Goal: Task Accomplishment & Management: Manage account settings

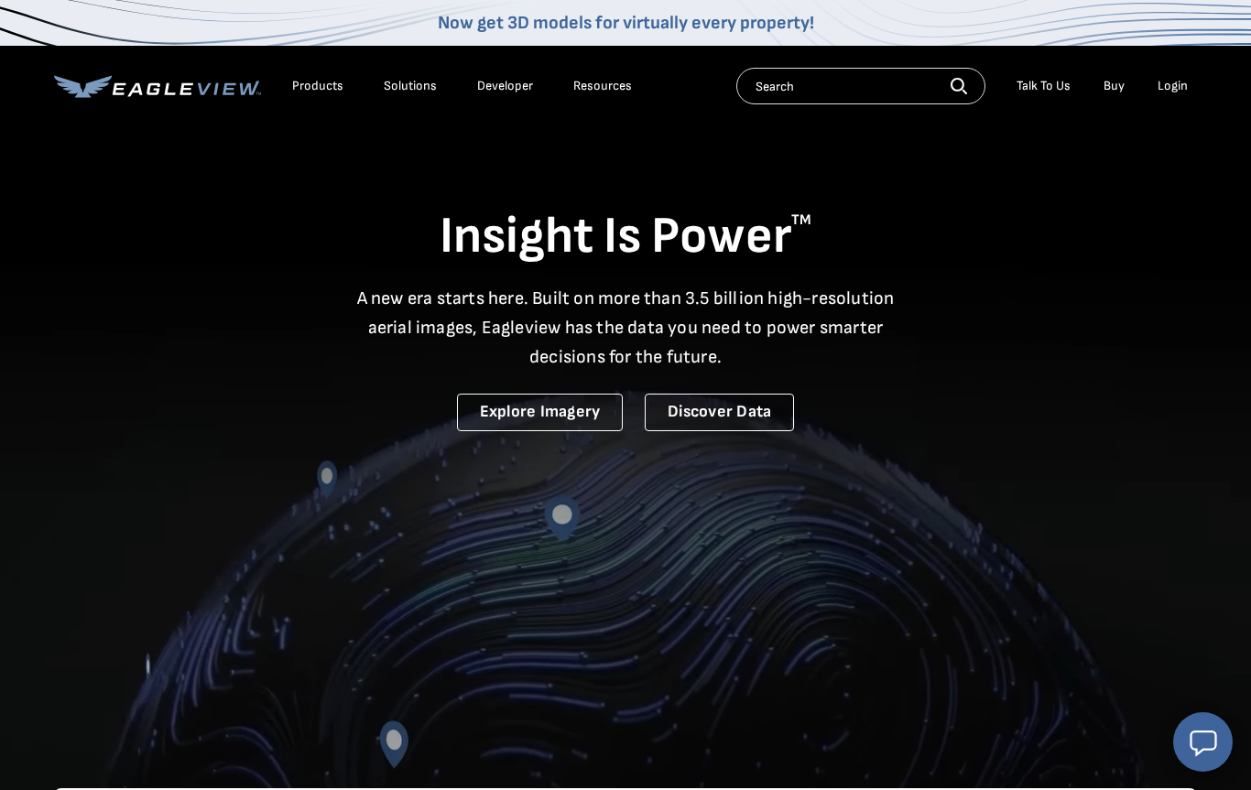
click at [1177, 86] on div "Login" at bounding box center [1173, 86] width 30 height 16
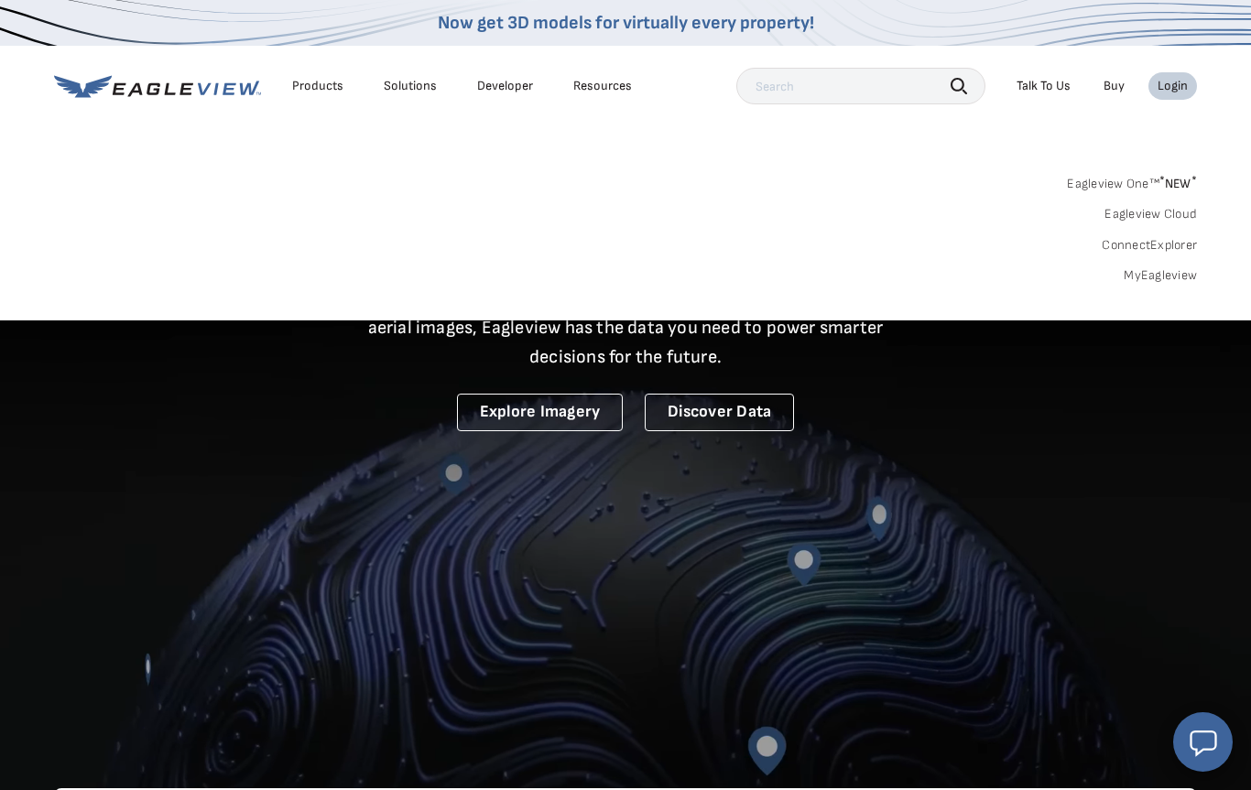
click at [1166, 272] on link "MyEagleview" at bounding box center [1160, 275] width 73 height 16
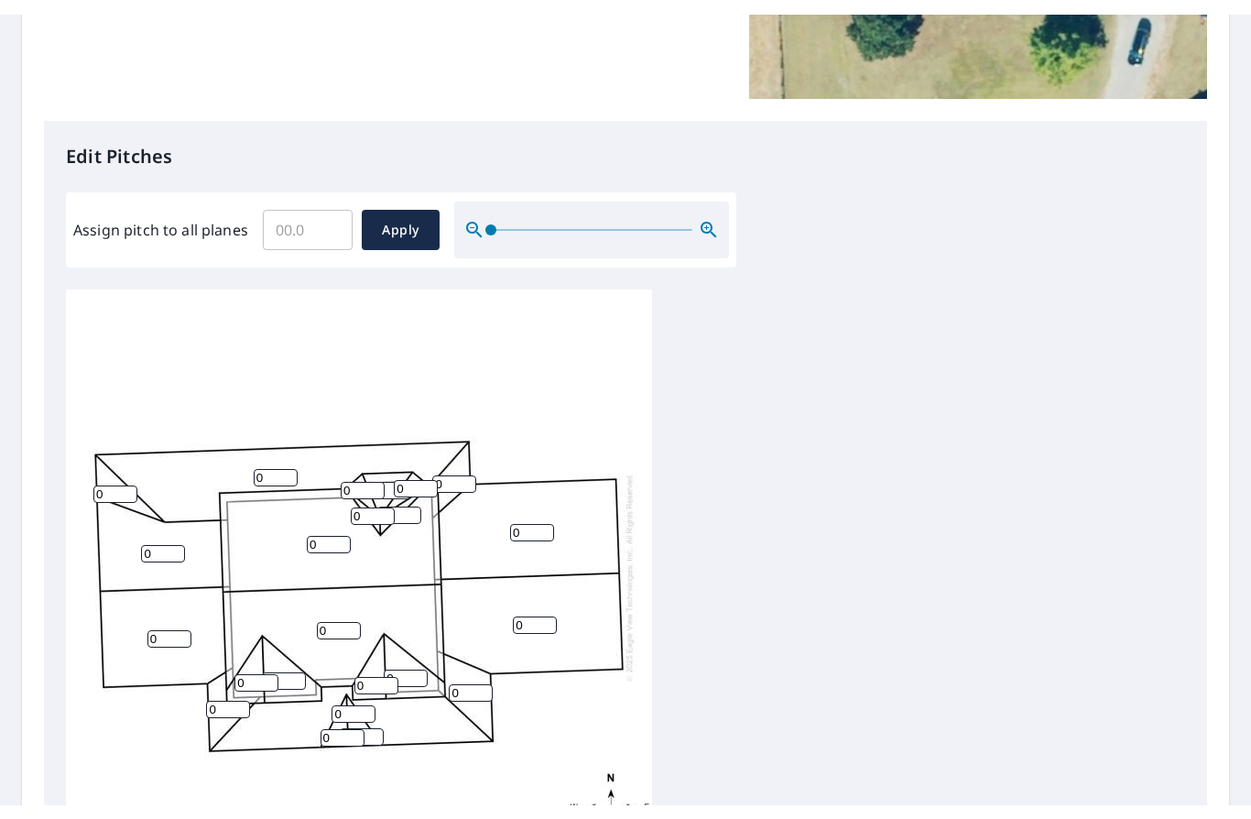
scroll to position [387, 0]
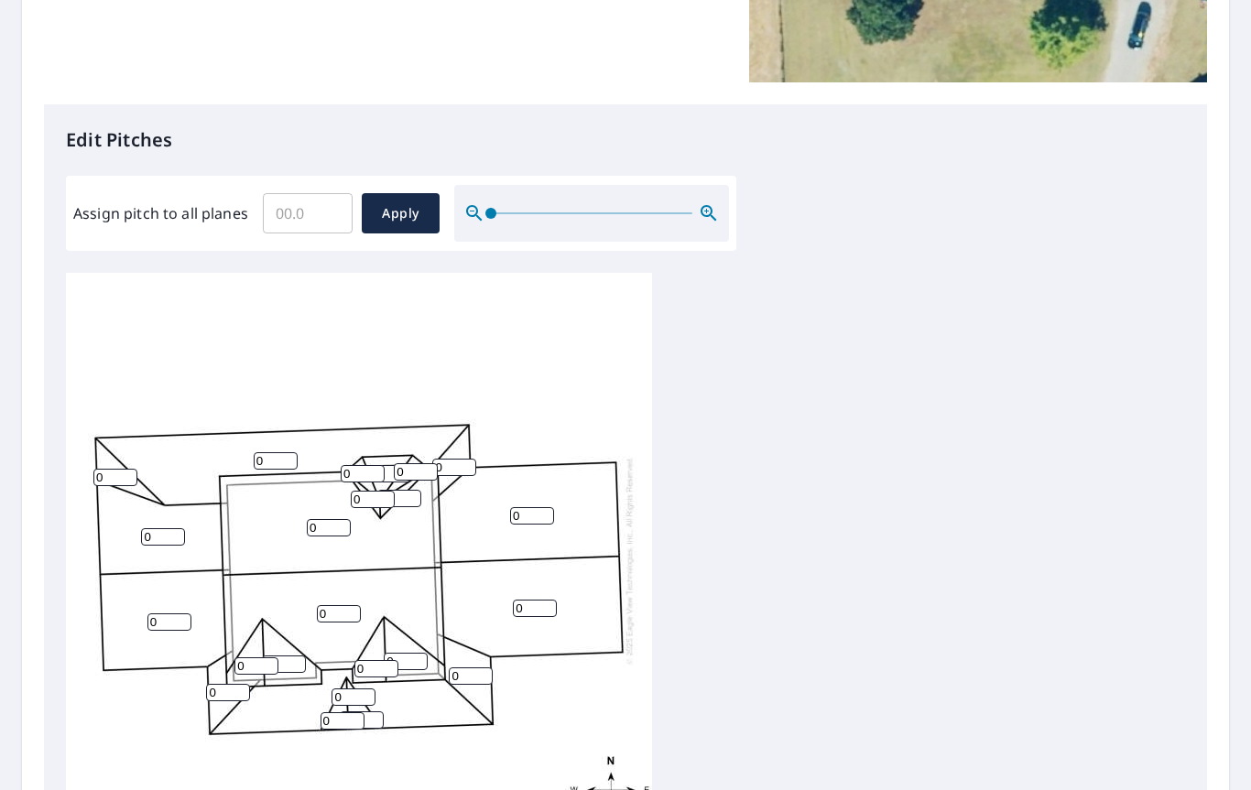
click at [282, 452] on input "0" at bounding box center [276, 460] width 44 height 17
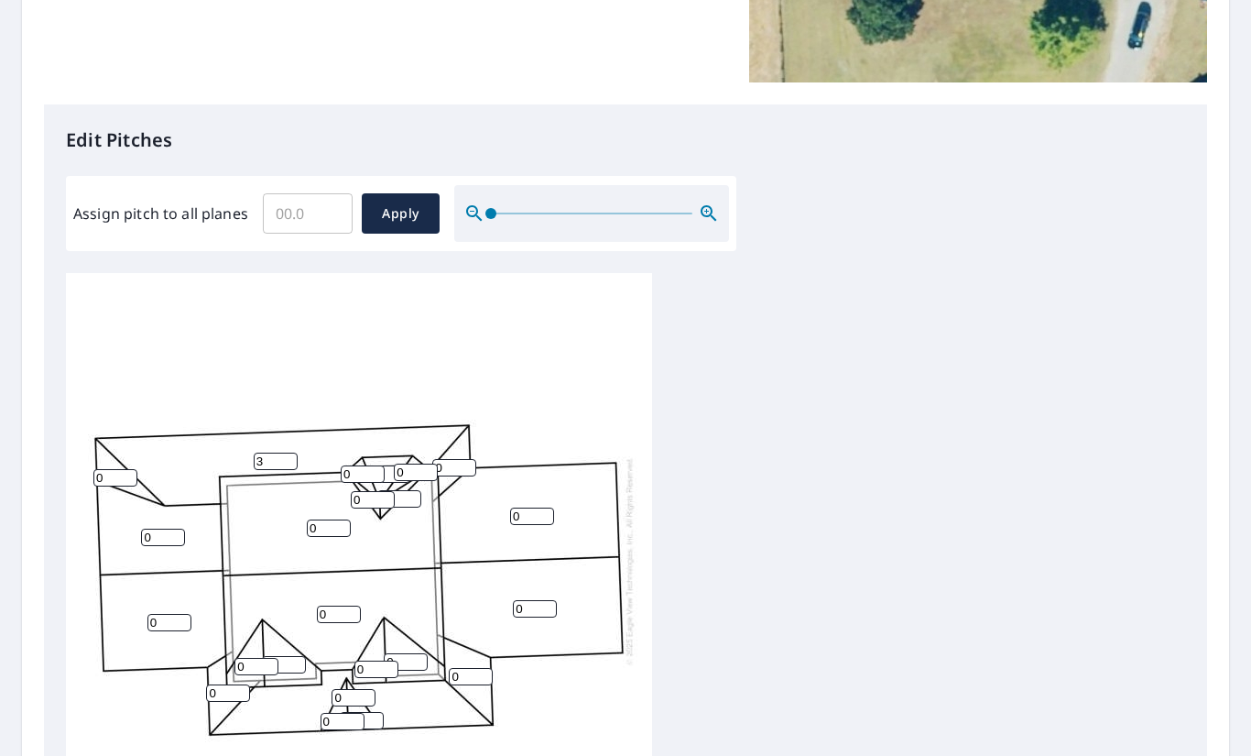
type input "3"
click at [124, 469] on input "0" at bounding box center [115, 477] width 44 height 17
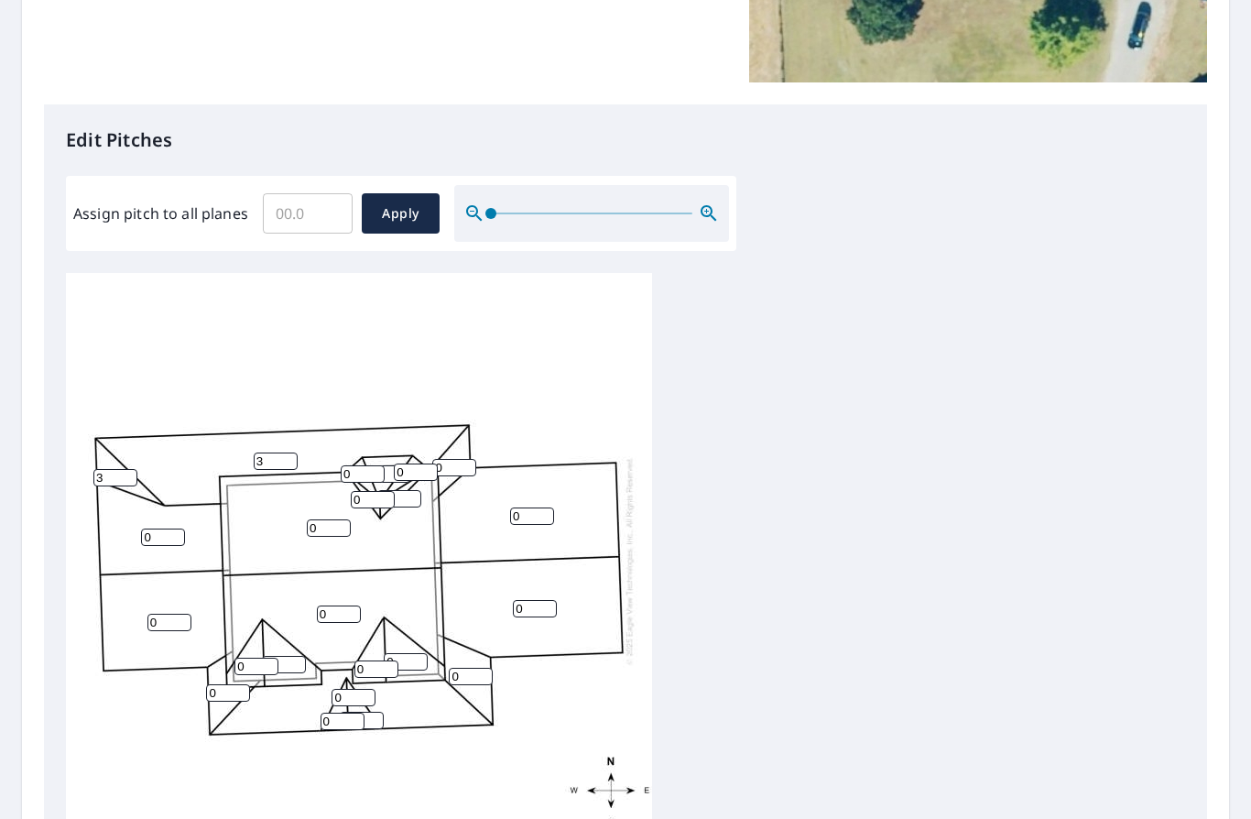
type input "3"
click at [455, 459] on input "0" at bounding box center [454, 467] width 44 height 17
type input "3"
click at [473, 668] on input "0" at bounding box center [471, 676] width 44 height 17
type input "3"
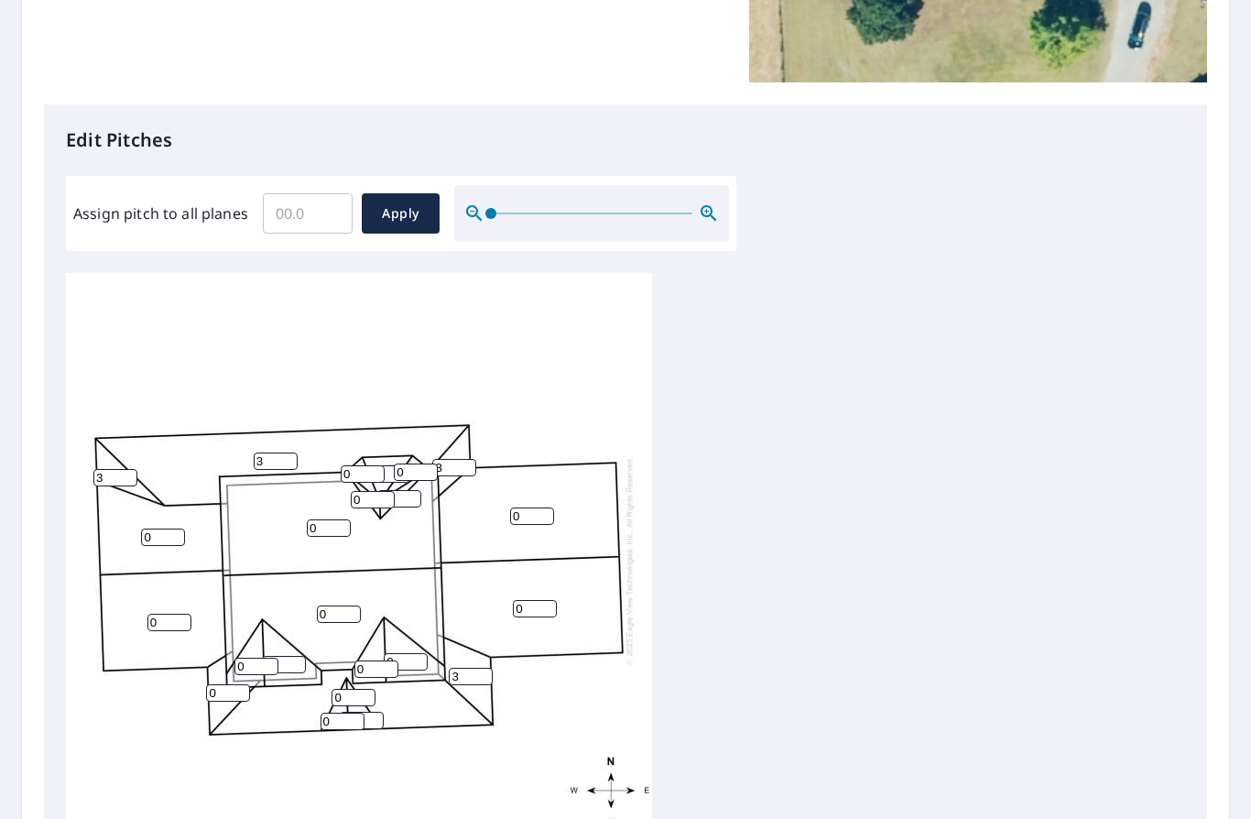
click at [342, 713] on input "0" at bounding box center [343, 721] width 44 height 17
type input "3"
click at [375, 712] on input "0" at bounding box center [362, 720] width 44 height 17
type input "3"
click at [352, 689] on input "0" at bounding box center [354, 697] width 44 height 17
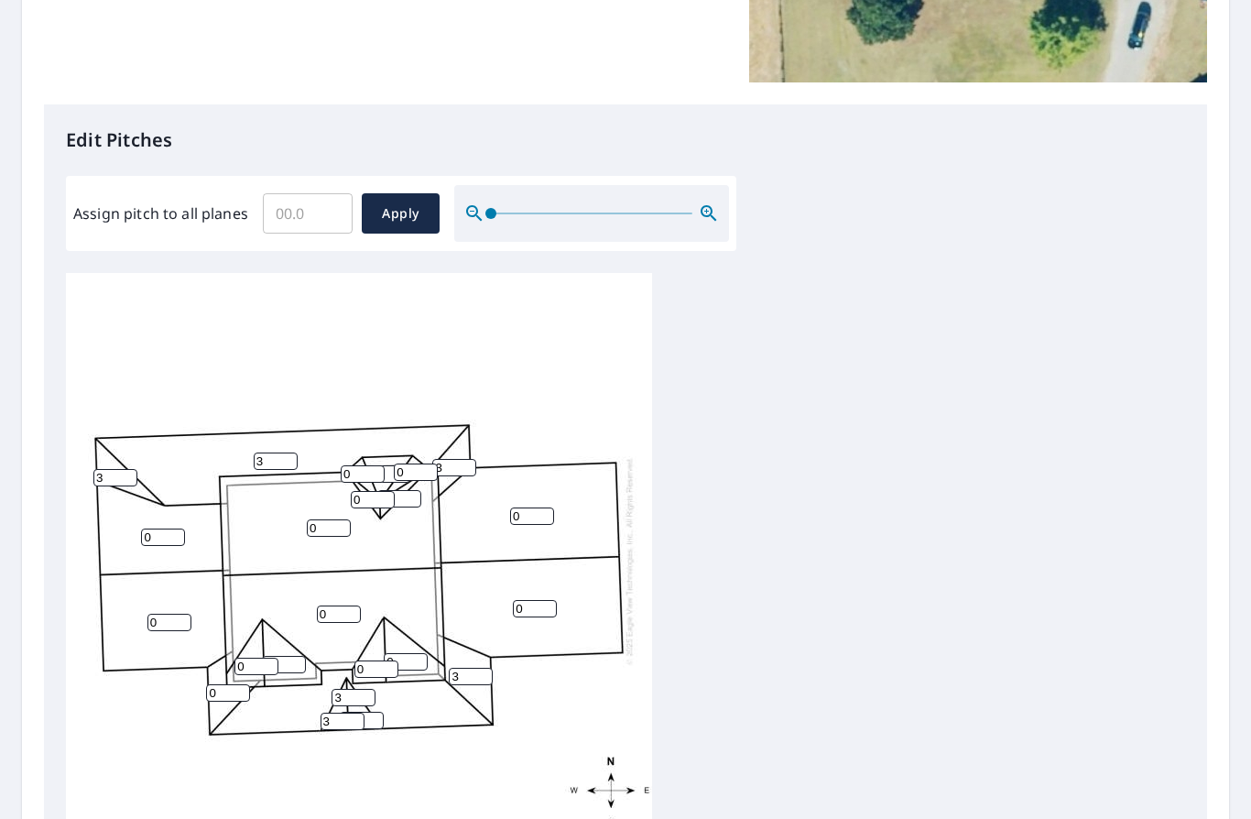
type input "3"
click at [339, 713] on input "3" at bounding box center [343, 721] width 44 height 17
type input "12"
click at [375, 712] on input "3" at bounding box center [362, 720] width 44 height 17
type input "12"
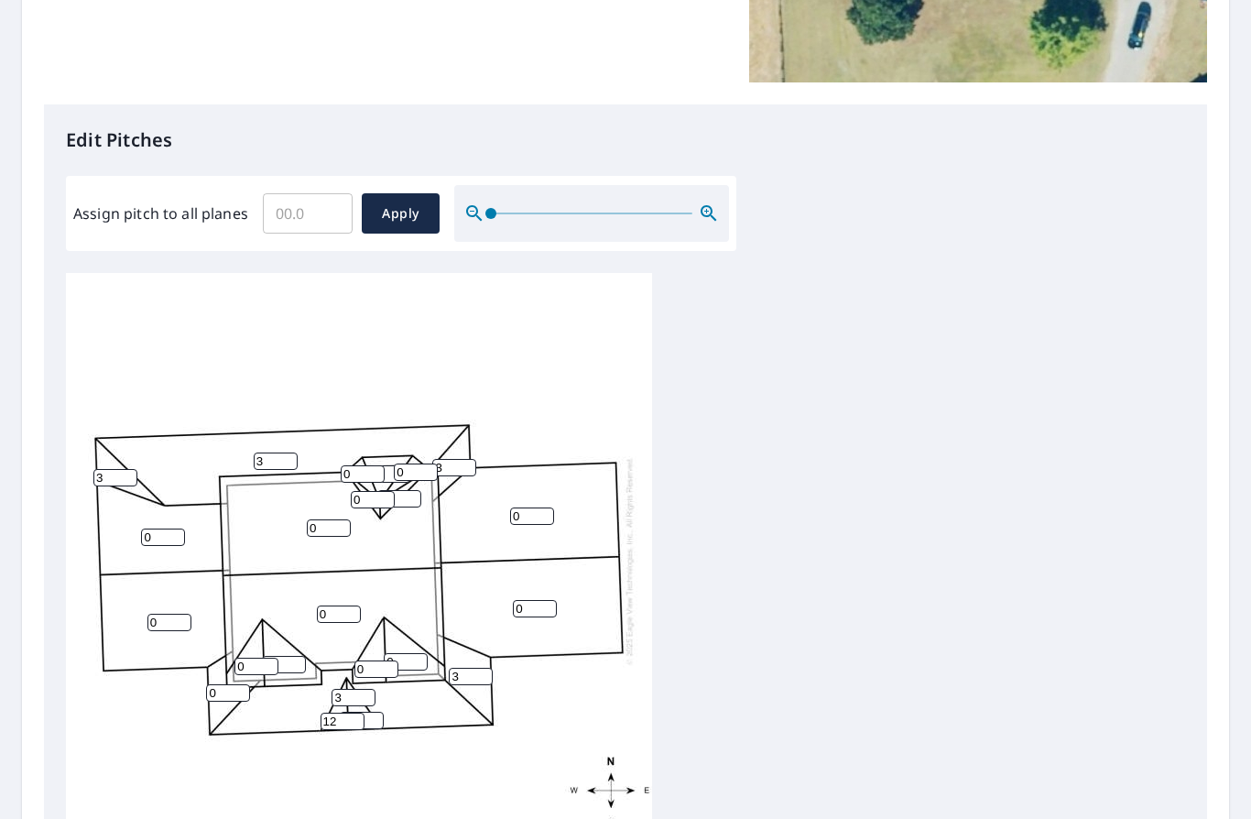
click at [238, 684] on input "0" at bounding box center [228, 692] width 44 height 17
type input "3"
click at [164, 614] on input "0" at bounding box center [169, 622] width 44 height 17
type input "12"
click at [170, 528] on input "0" at bounding box center [163, 536] width 44 height 17
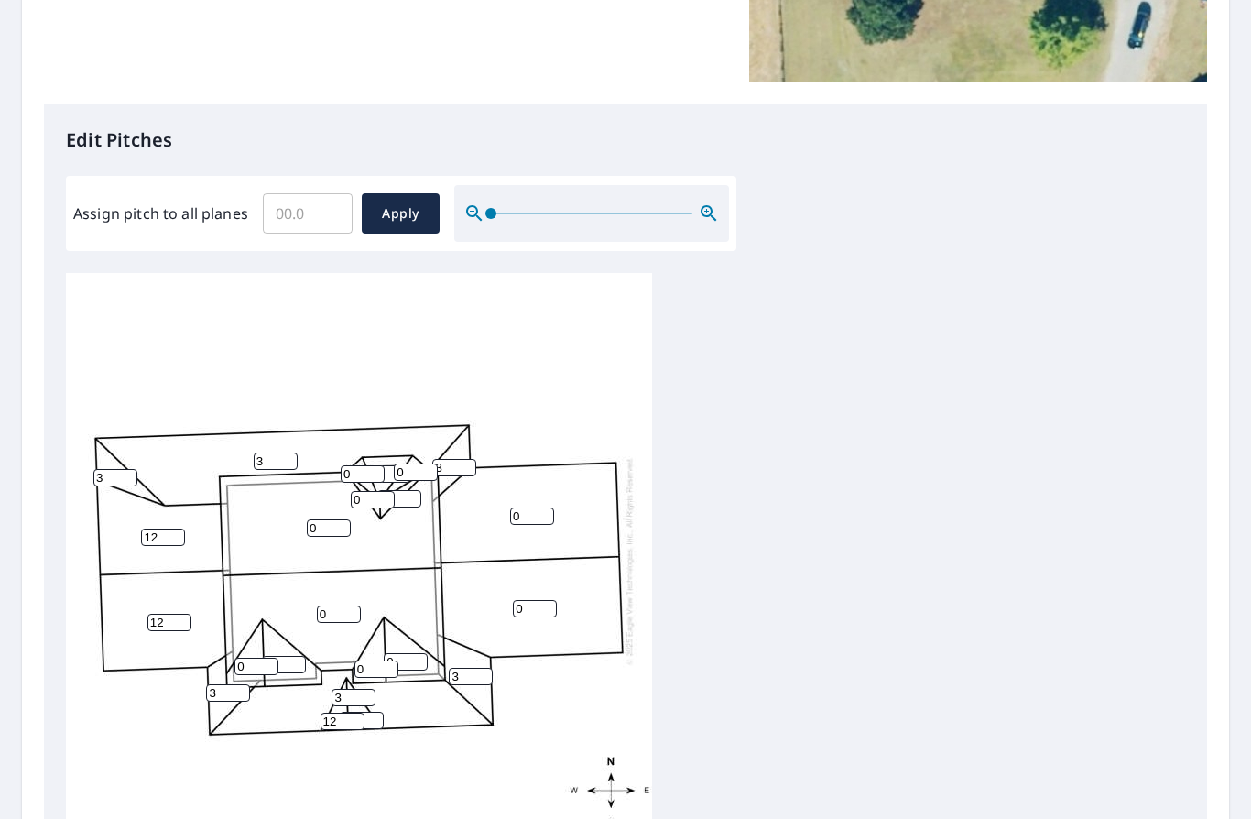
type input "12"
click at [114, 469] on input "3" at bounding box center [115, 477] width 44 height 17
type input "12"
click at [374, 491] on input "0" at bounding box center [373, 499] width 44 height 17
type input "12"
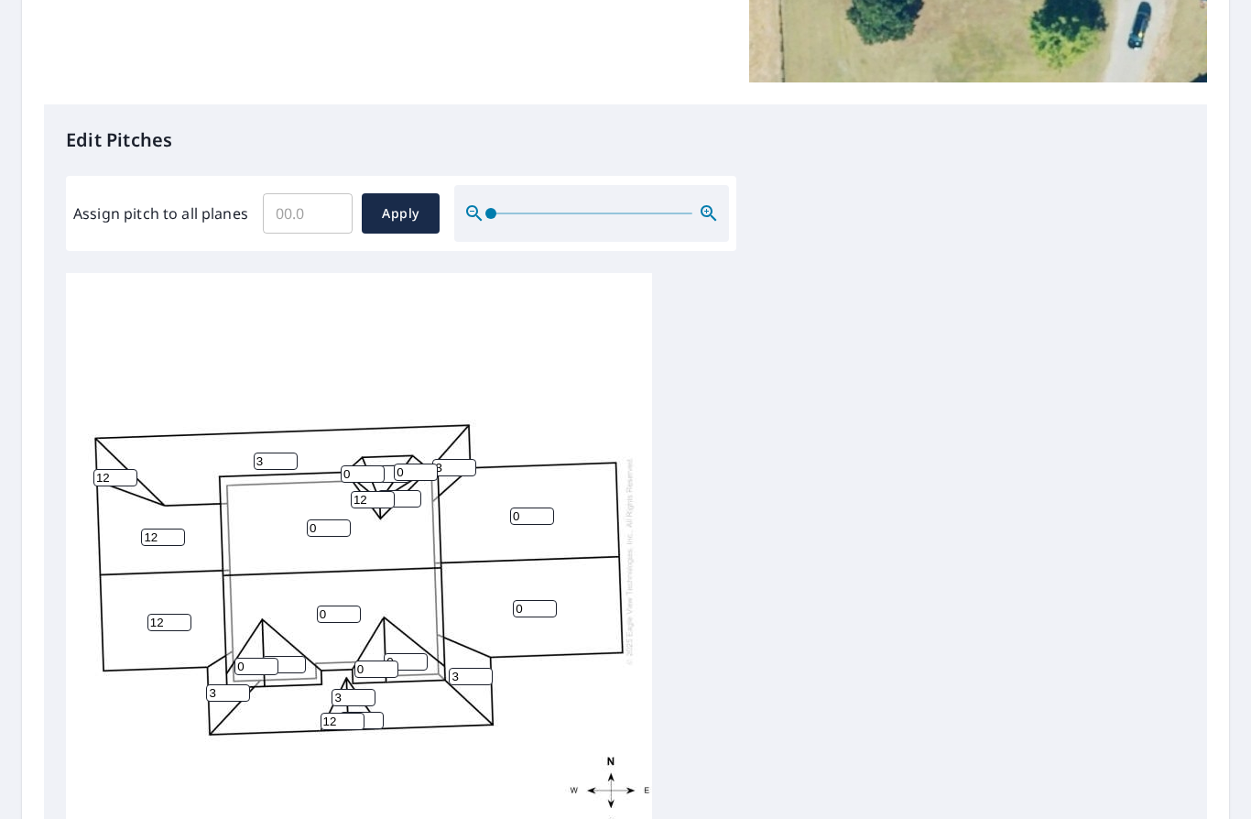
click at [370, 465] on input "0" at bounding box center [363, 473] width 44 height 17
type input "12"
click at [416, 463] on input "0" at bounding box center [416, 471] width 44 height 17
type input "12"
click at [409, 490] on input "0" at bounding box center [399, 498] width 44 height 17
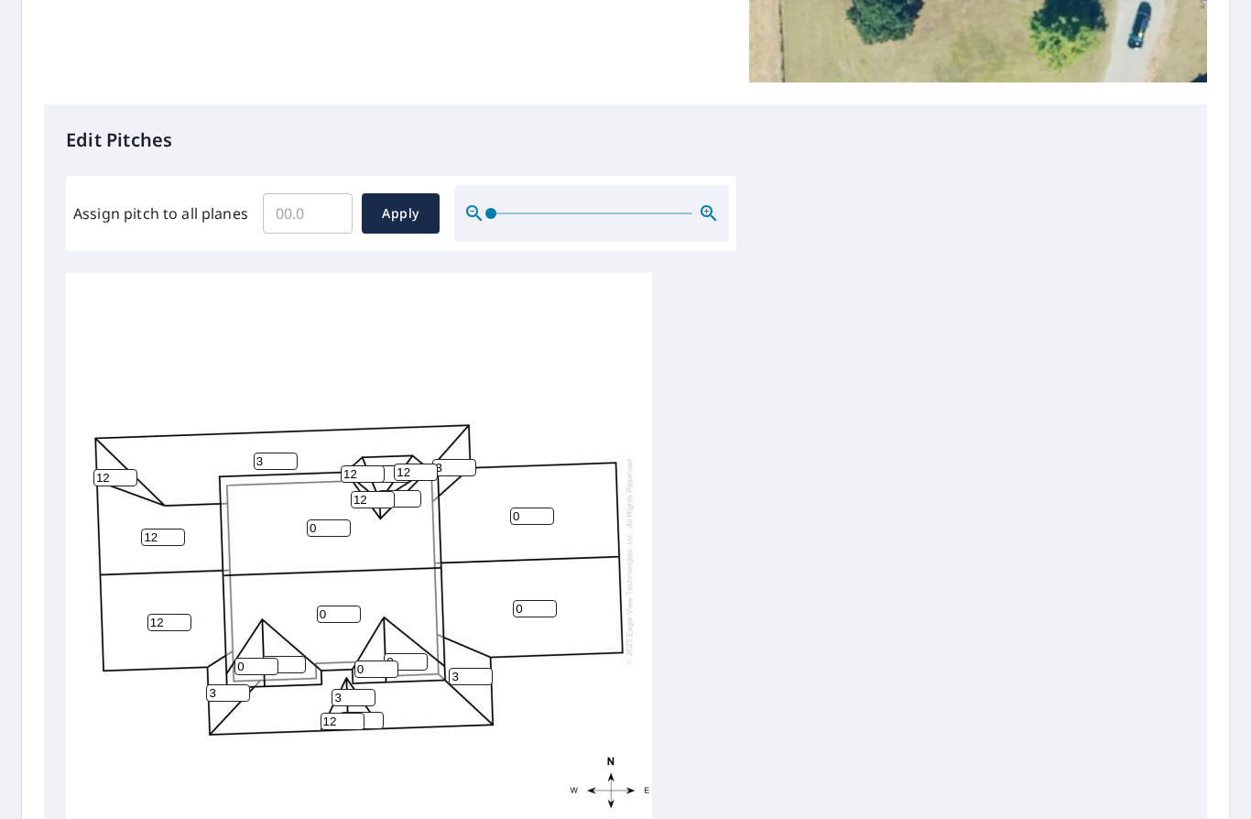
type input "12"
click at [345, 519] on input "0" at bounding box center [329, 527] width 44 height 17
type input "12"
drag, startPoint x: 333, startPoint y: 600, endPoint x: 333, endPoint y: 588, distance: 11.9
click at [333, 605] on input "0" at bounding box center [339, 613] width 44 height 17
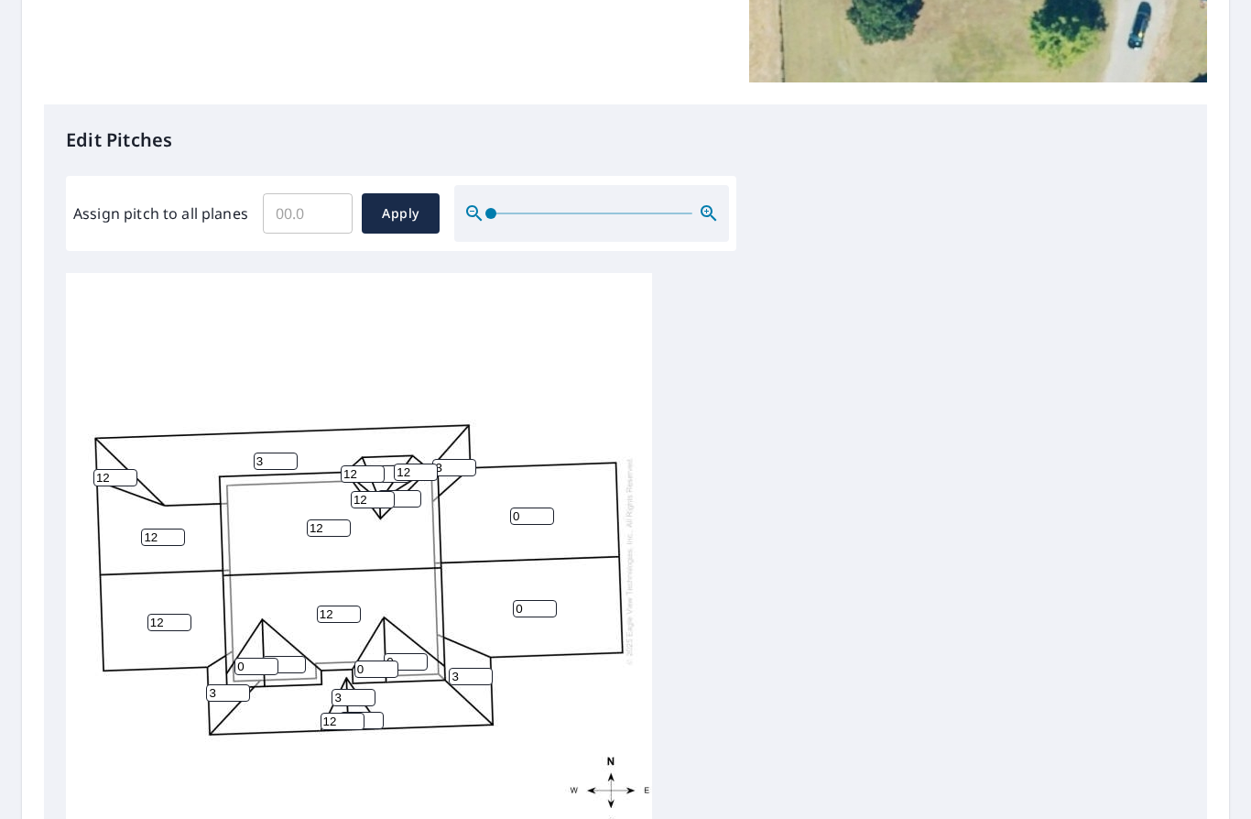
type input "12"
click at [256, 661] on div "12 3 0 0 12 12 3 12 3 0 0 3 3 0 12 0 0 12 12 12 12 12 12" at bounding box center [359, 560] width 586 height 575
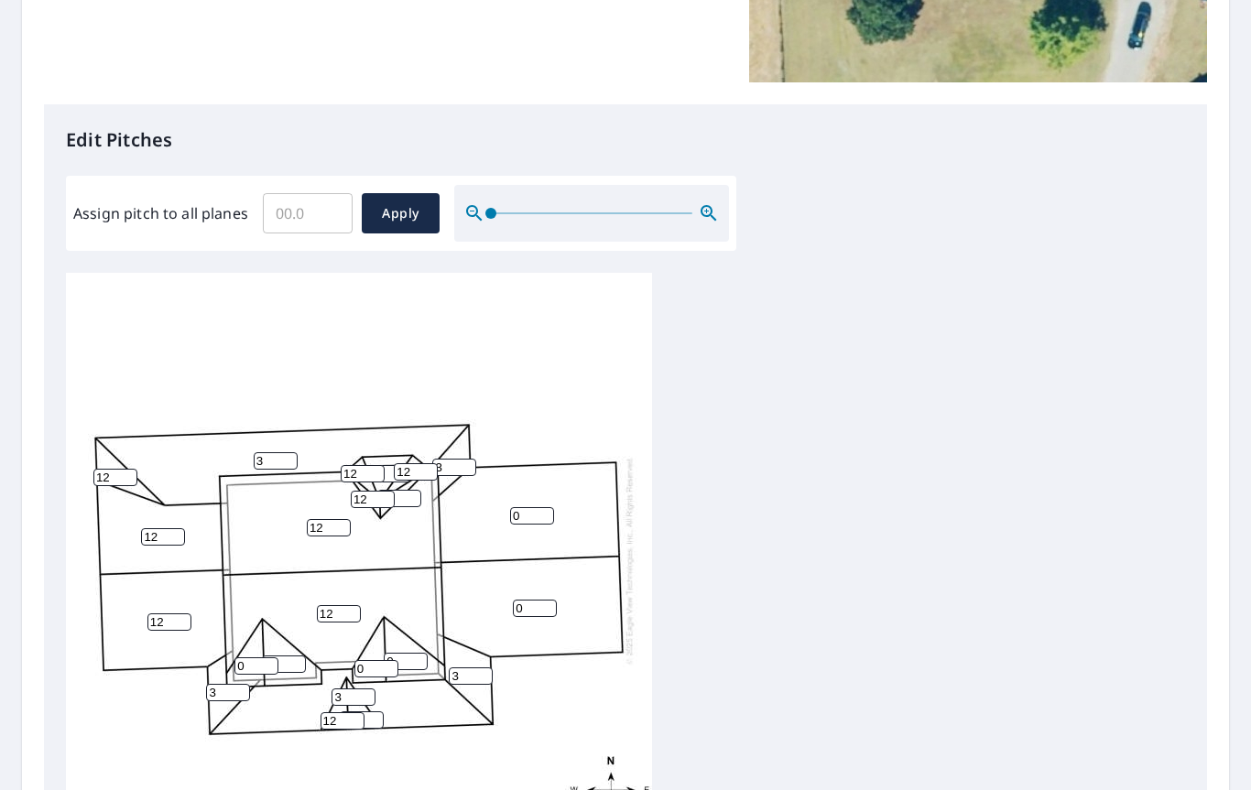
click at [255, 658] on input "0" at bounding box center [256, 666] width 44 height 17
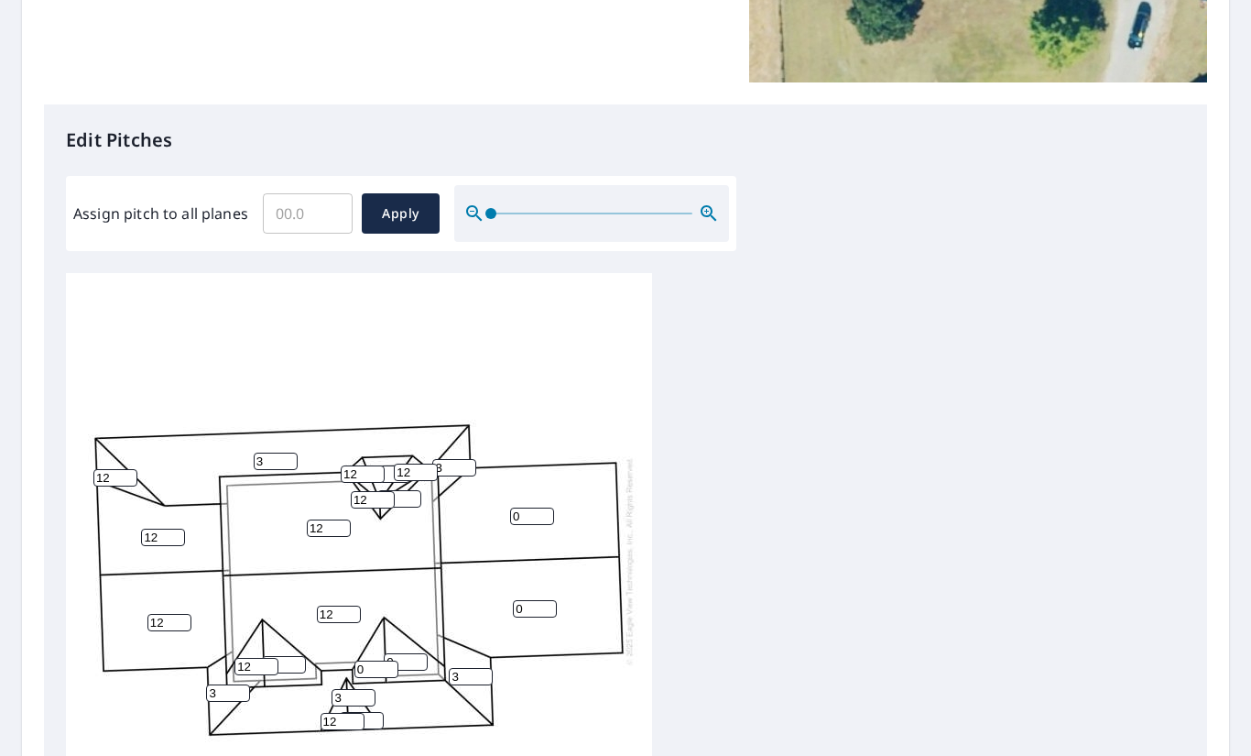
type input "12"
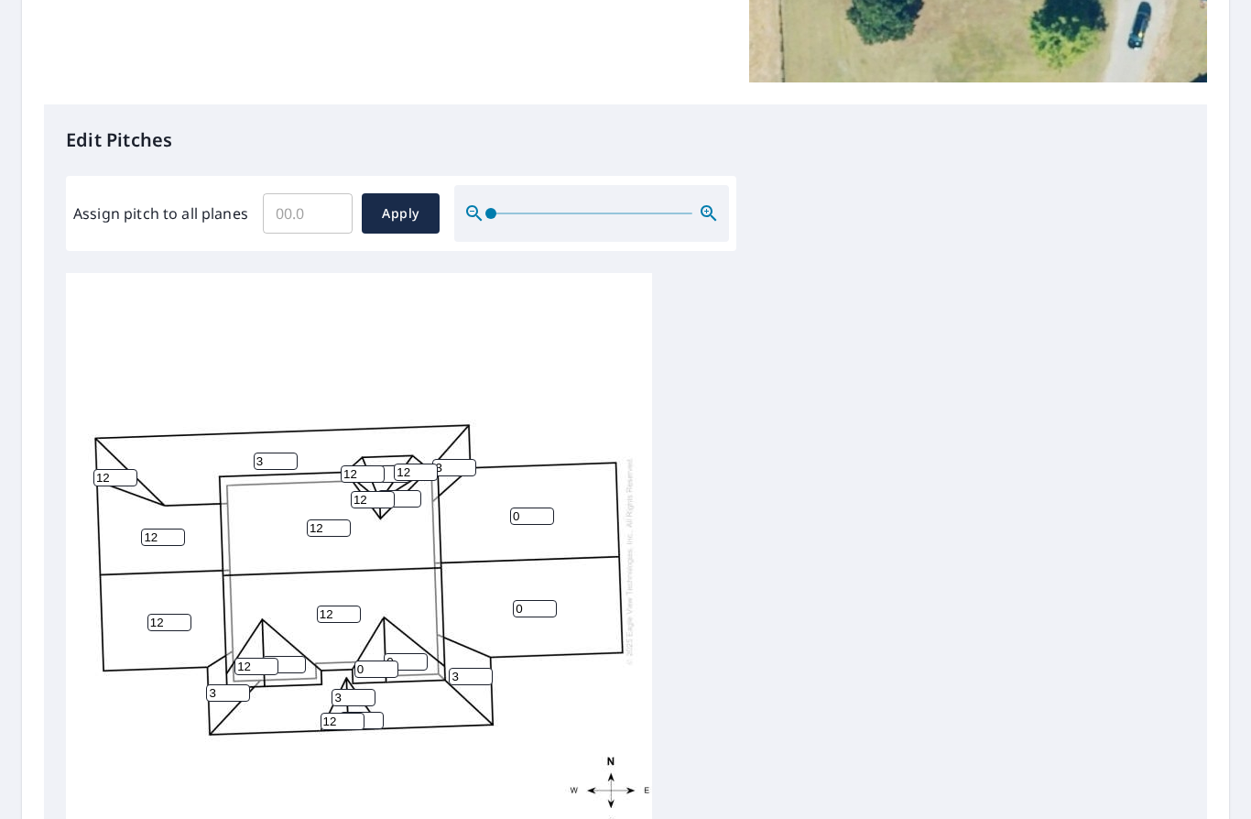
click at [299, 656] on input "0" at bounding box center [284, 664] width 44 height 17
type input "12"
click at [380, 660] on input "0" at bounding box center [376, 668] width 44 height 17
type input "12"
click at [421, 653] on input "0" at bounding box center [406, 661] width 44 height 17
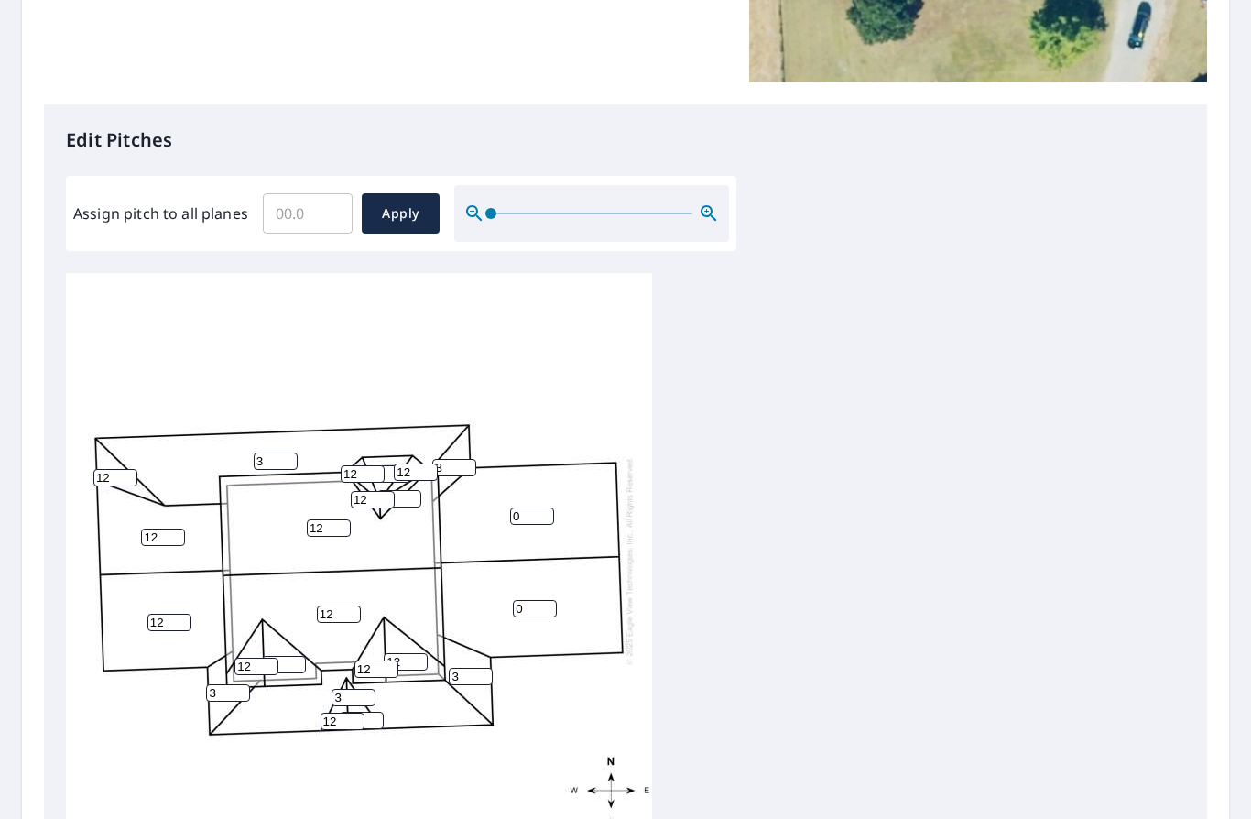
type input "12"
click at [541, 507] on input "0" at bounding box center [532, 515] width 44 height 17
type input "12"
click at [539, 600] on input "0" at bounding box center [535, 608] width 44 height 17
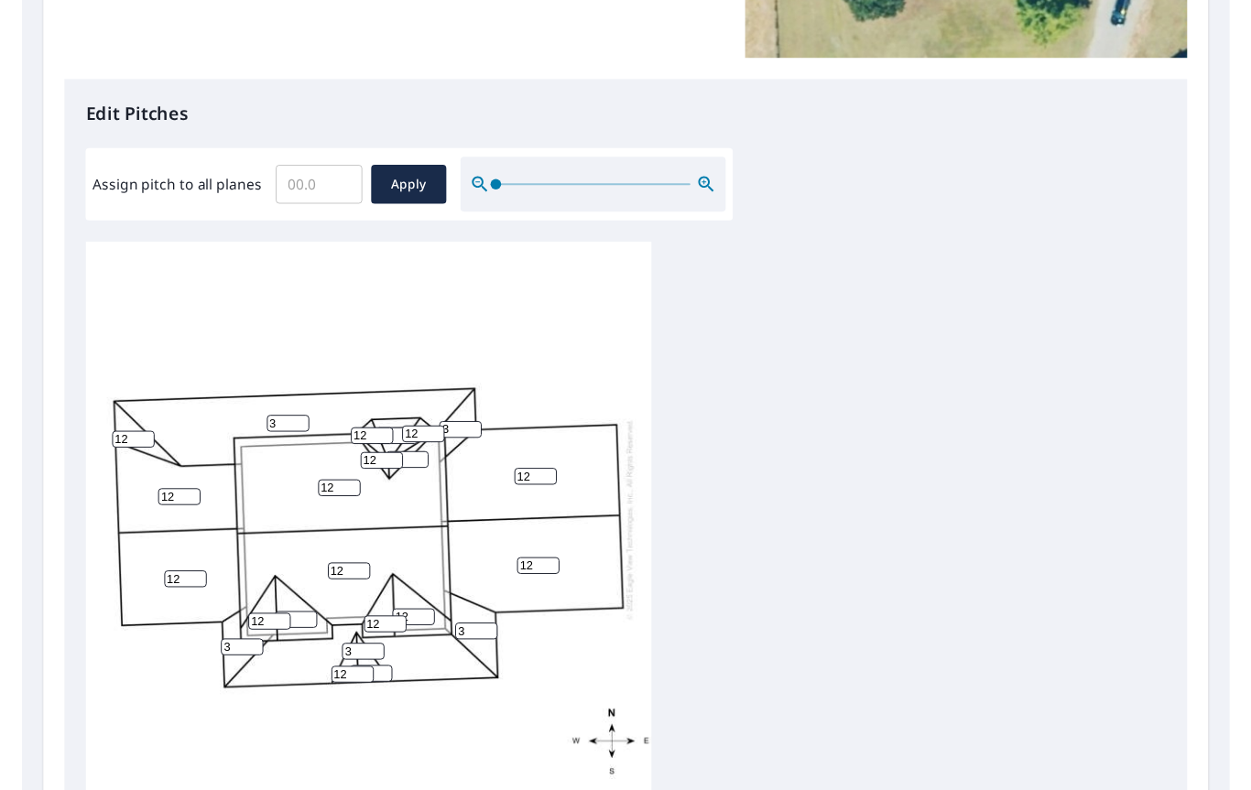
scroll to position [405, 0]
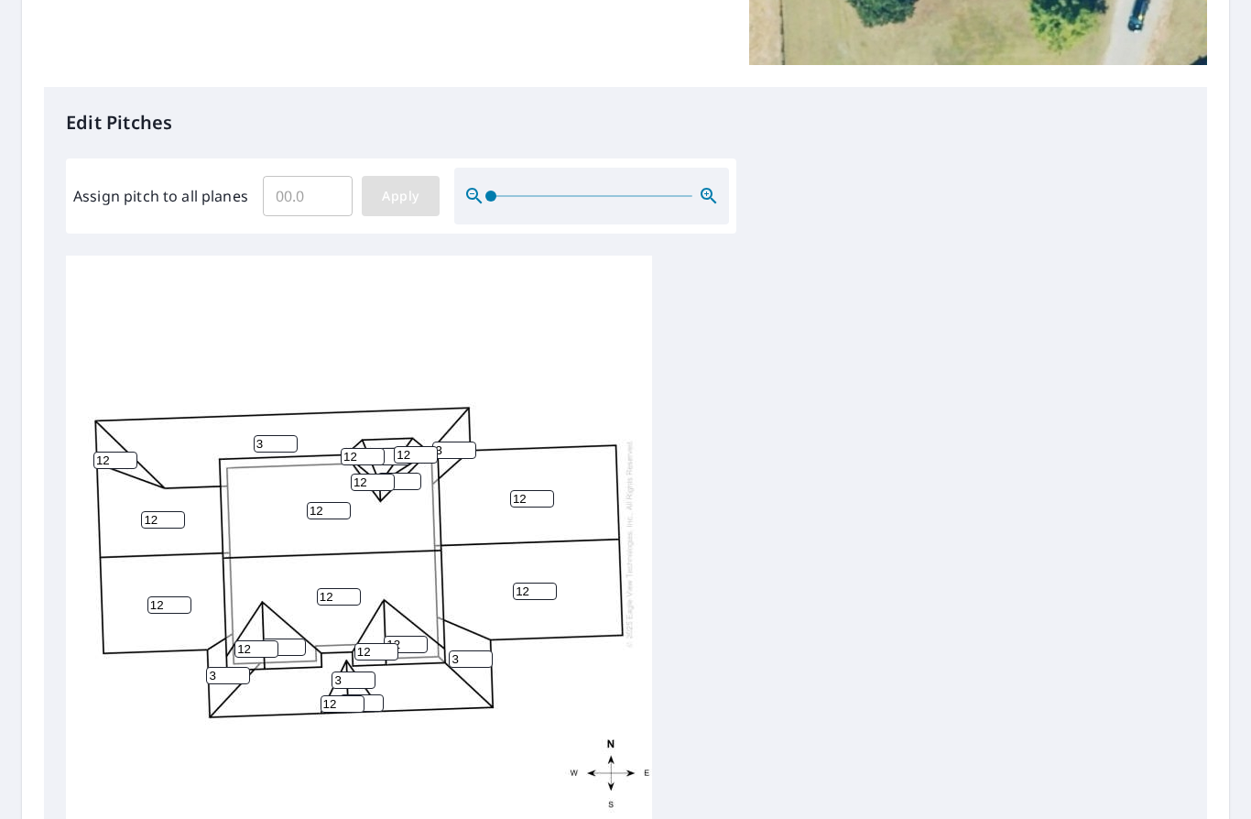
type input "12"
click at [419, 192] on span "Apply" at bounding box center [400, 196] width 49 height 23
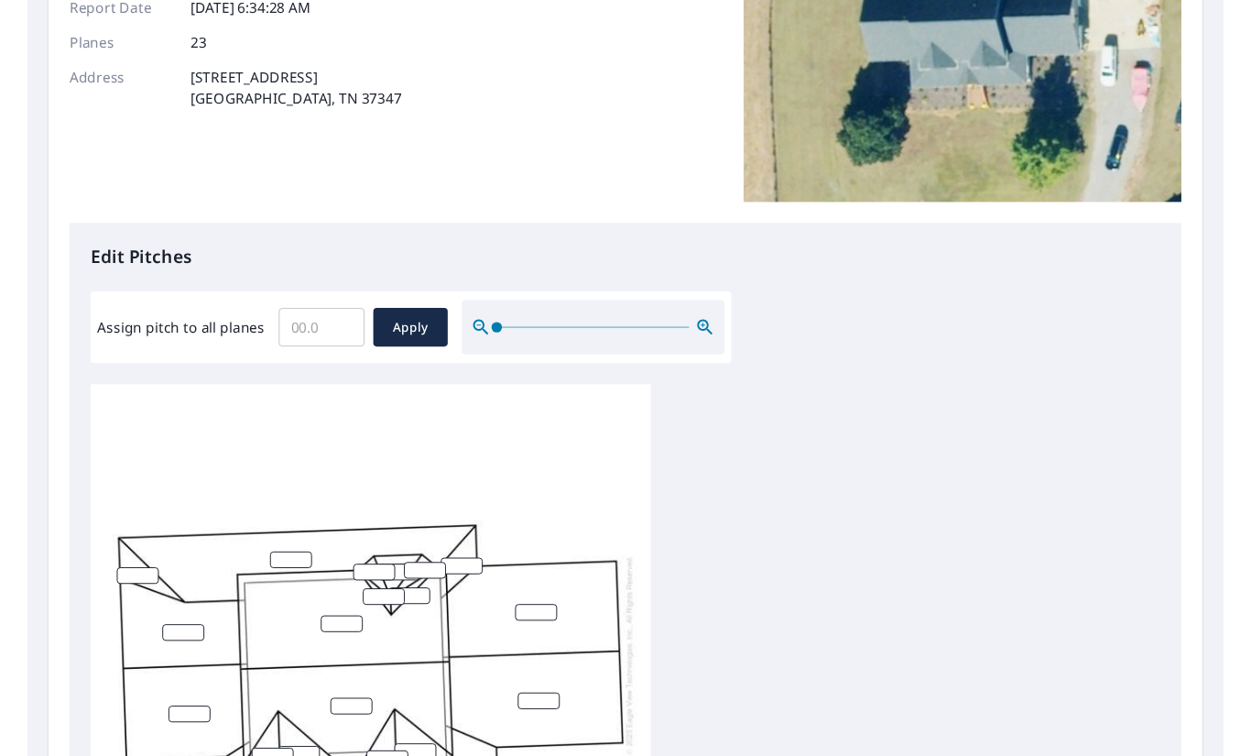
scroll to position [378, 0]
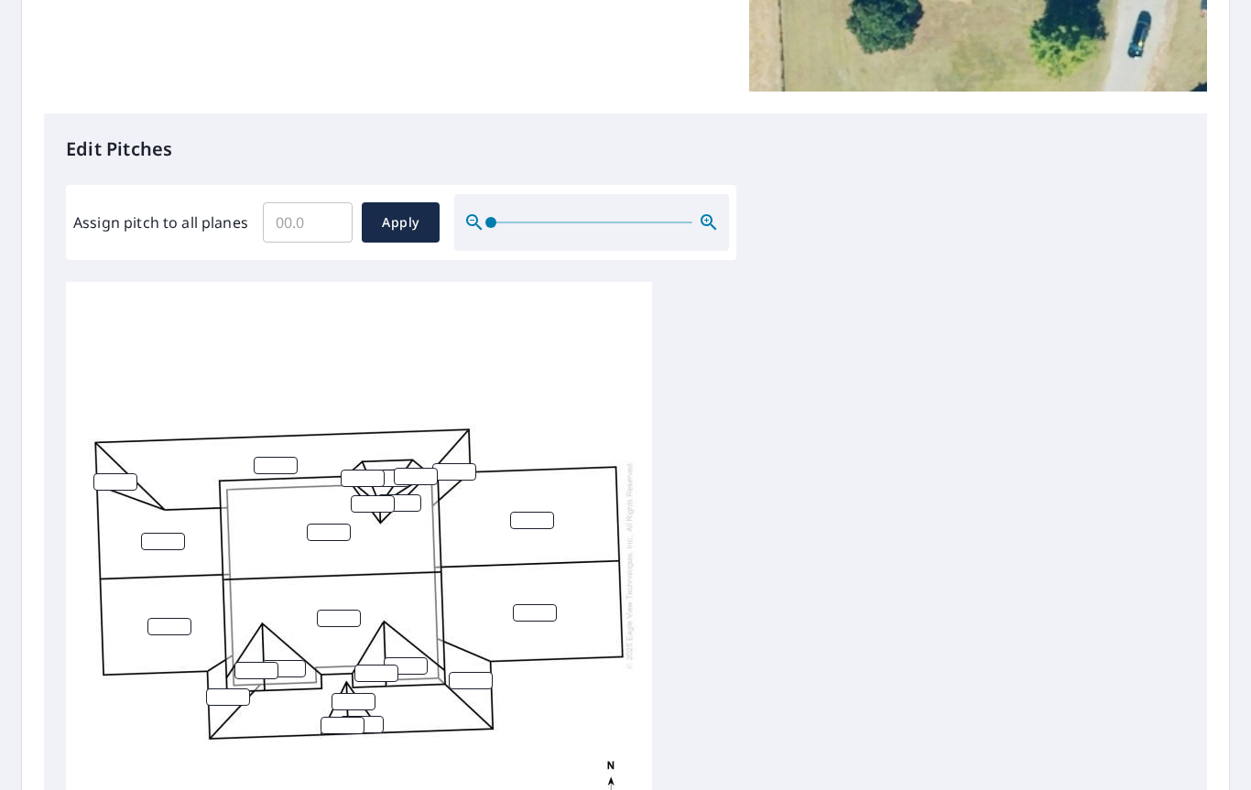
click at [116, 473] on input "number" at bounding box center [115, 481] width 44 height 17
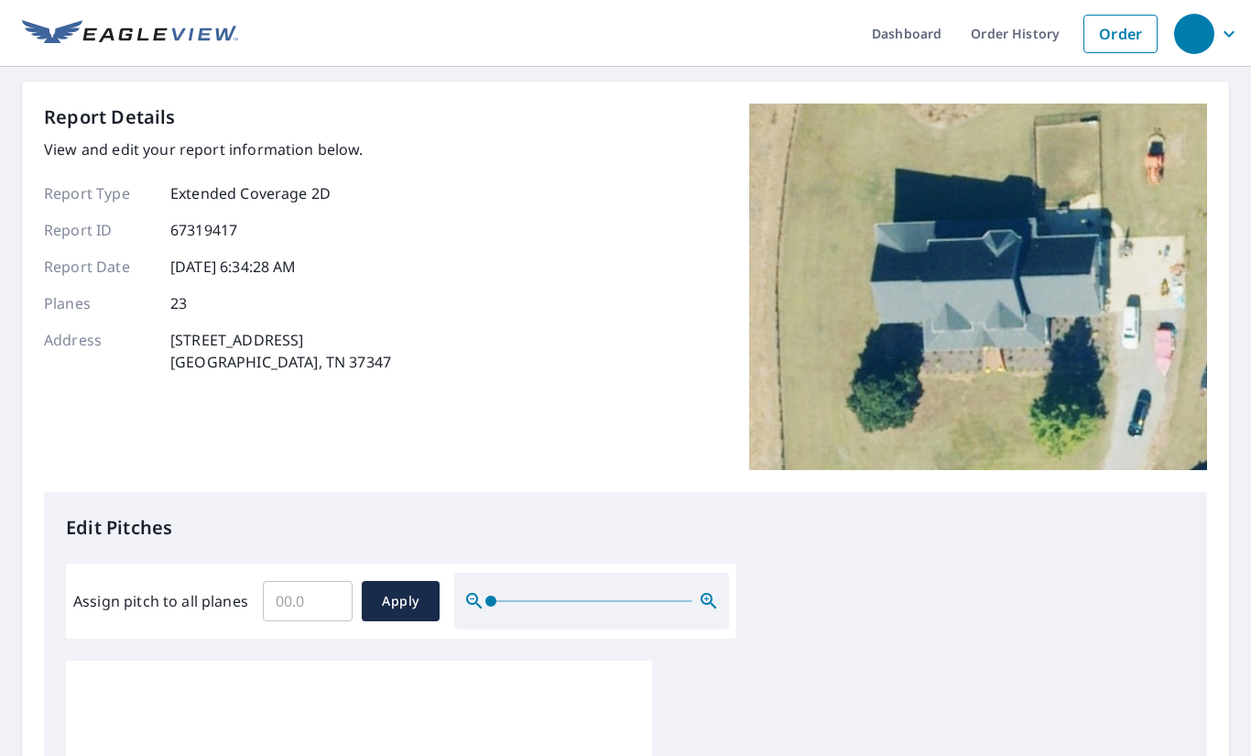
scroll to position [0, 0]
click at [1018, 28] on link "Order History" at bounding box center [1015, 33] width 118 height 67
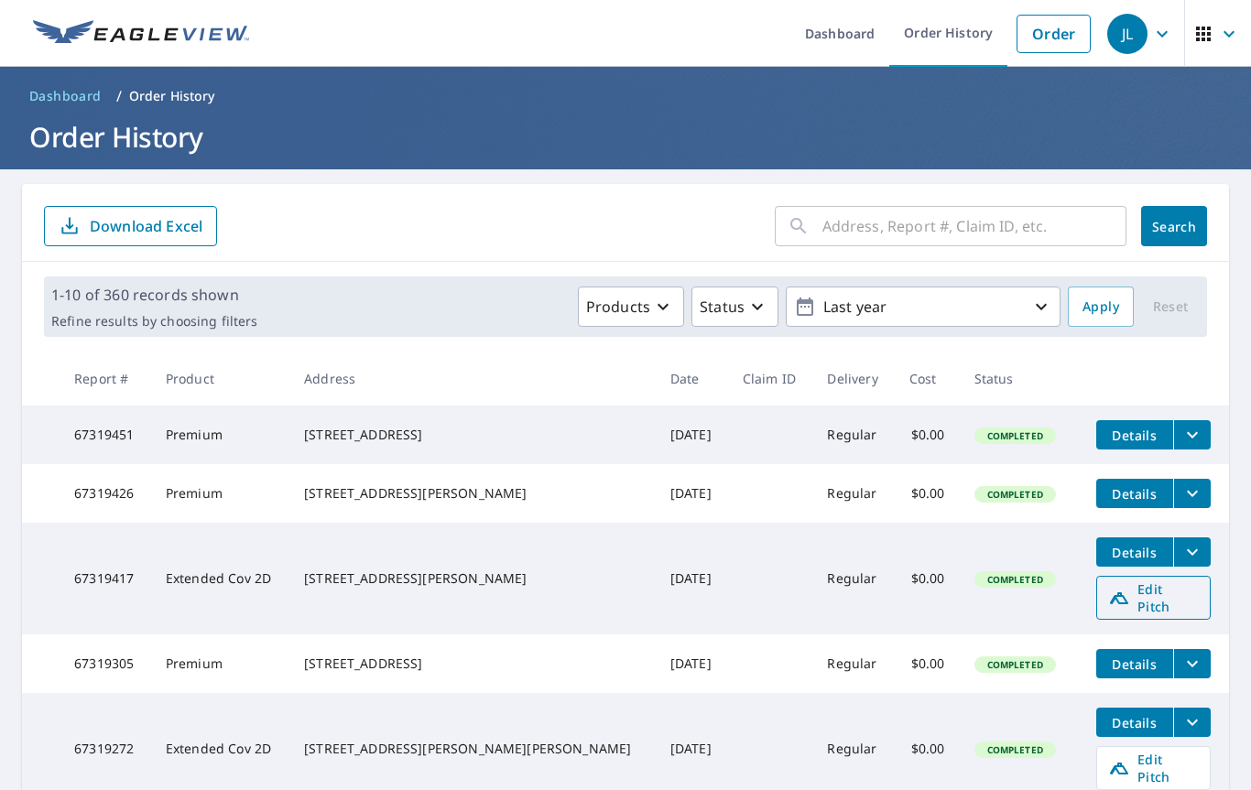
click at [1149, 604] on span "Edit Pitch" at bounding box center [1153, 598] width 91 height 35
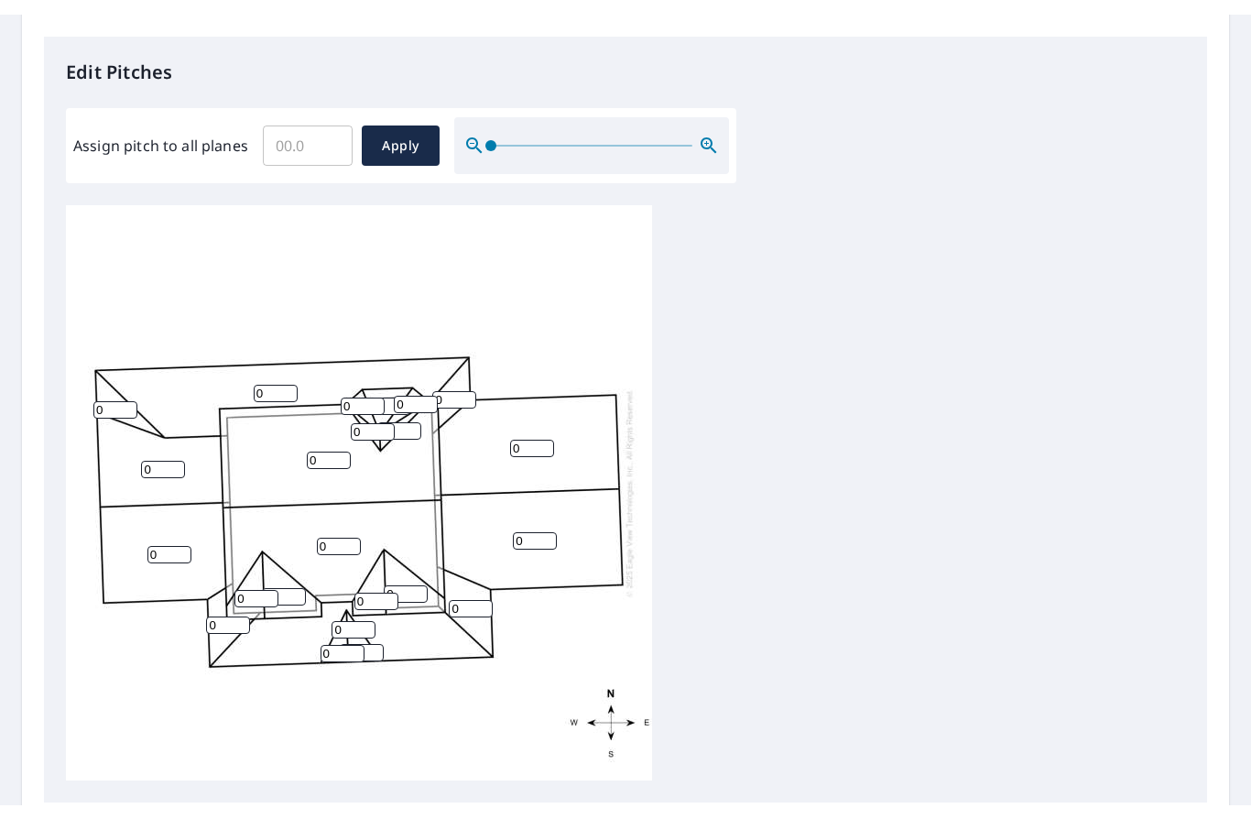
scroll to position [481, 0]
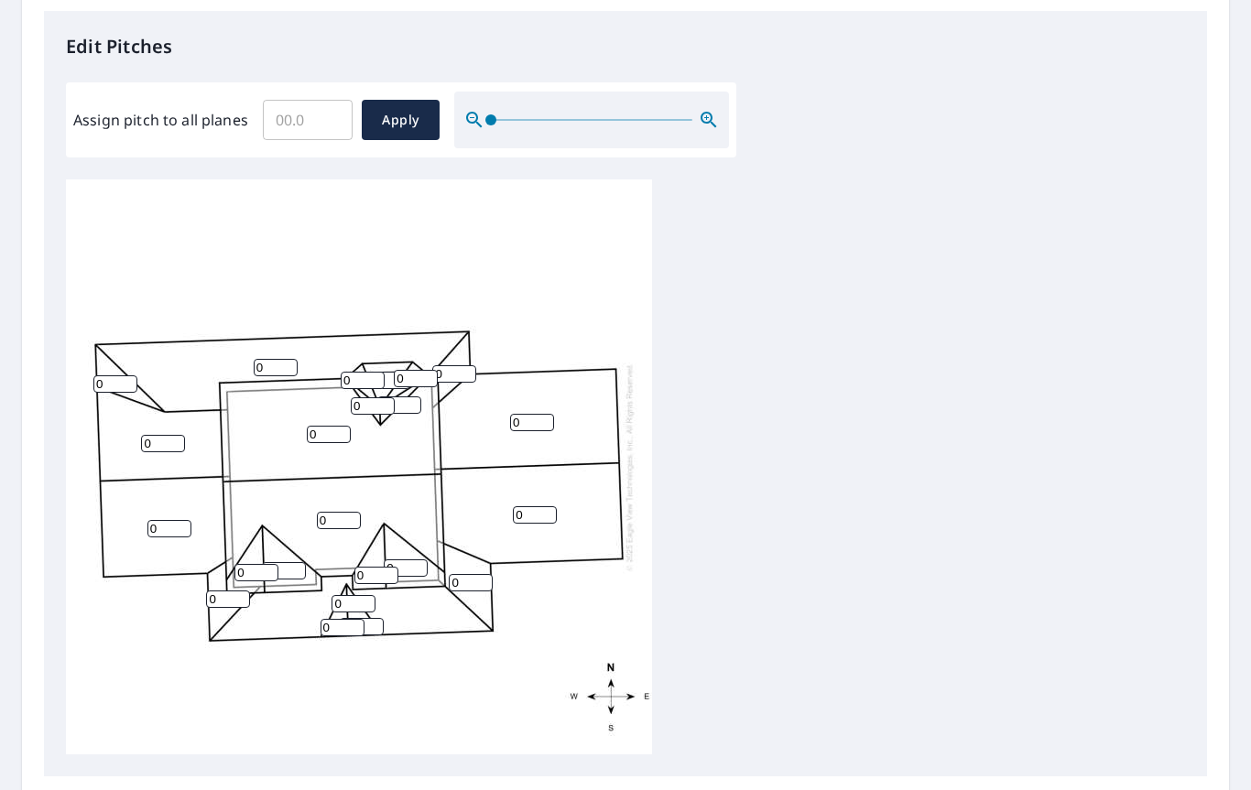
click at [116, 375] on input "0" at bounding box center [115, 383] width 44 height 17
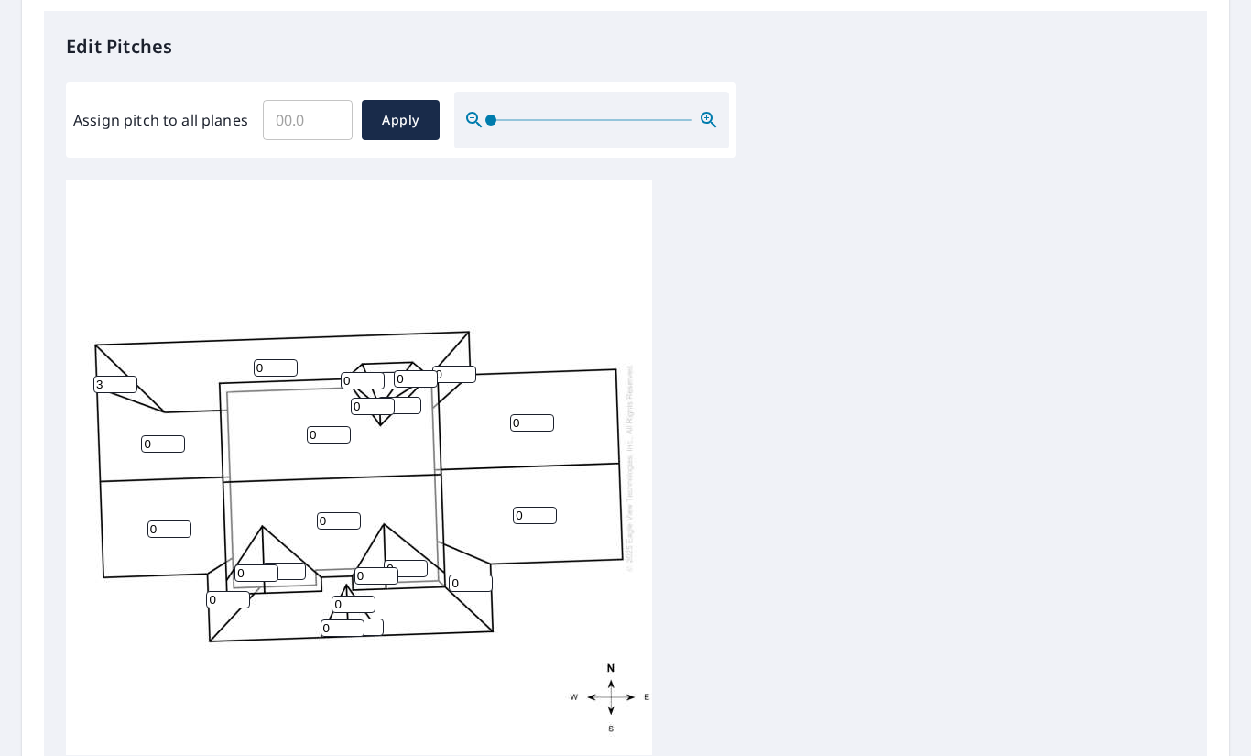
type input "3"
click at [272, 359] on input "0" at bounding box center [276, 367] width 44 height 17
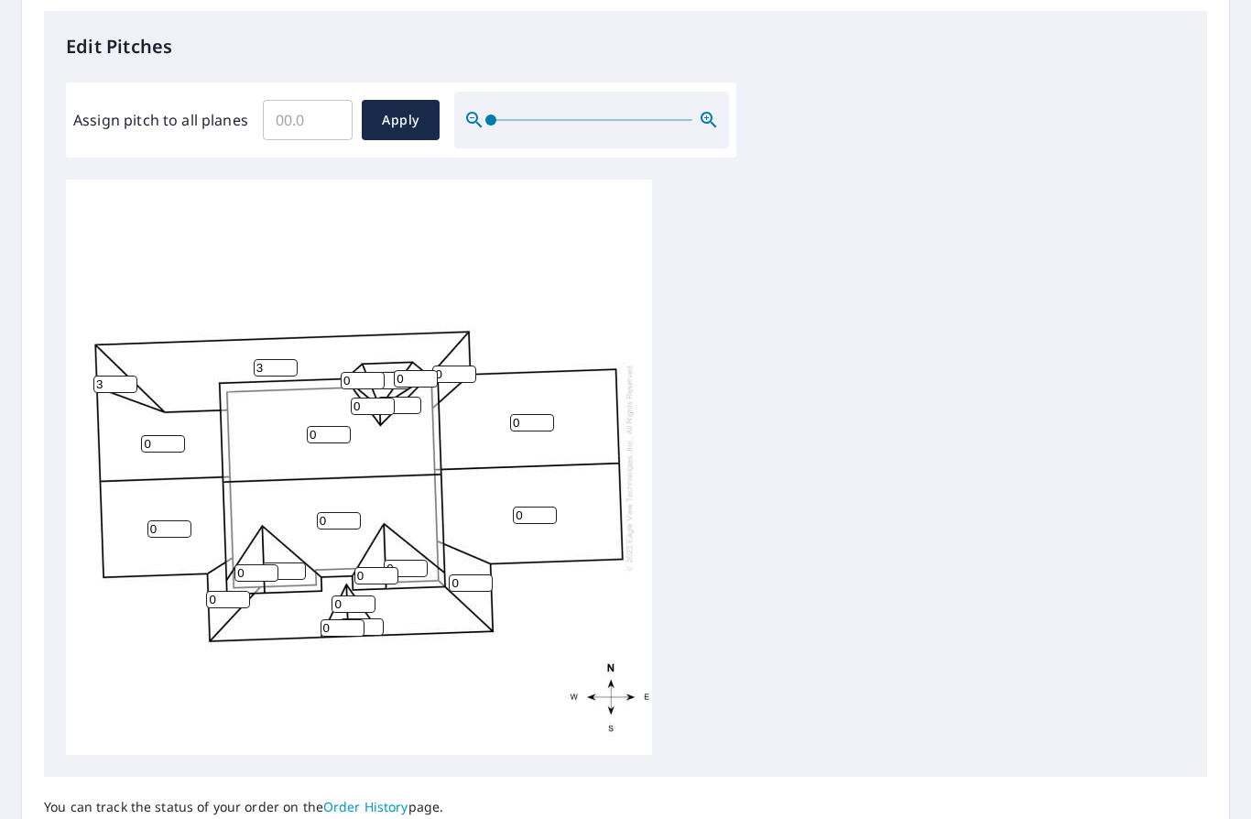
type input "3"
click at [461, 365] on input "0" at bounding box center [454, 373] width 44 height 17
type input "3"
click at [372, 397] on input "0" at bounding box center [373, 405] width 44 height 17
type input "12"
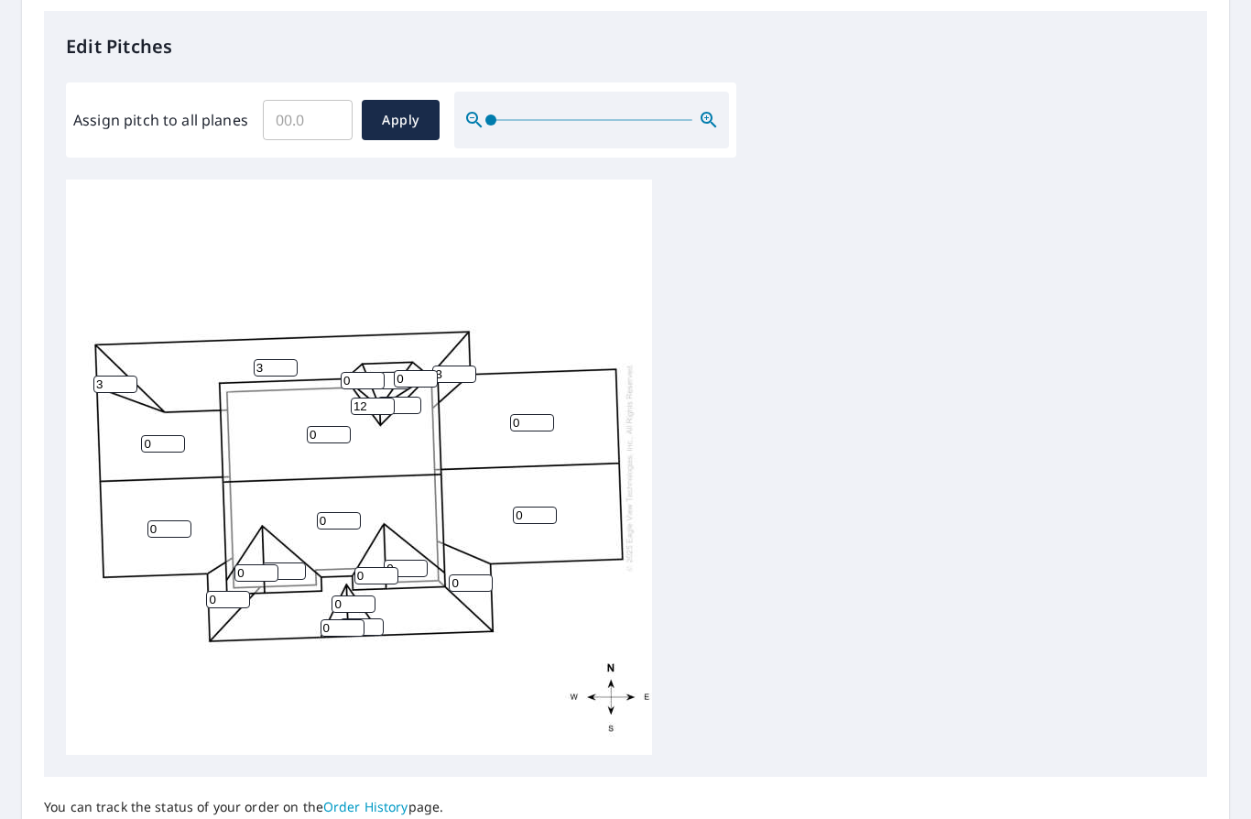
click at [405, 397] on input "0" at bounding box center [399, 405] width 44 height 17
type input "12"
click at [368, 372] on input "0" at bounding box center [363, 380] width 44 height 17
type input "12"
click at [390, 372] on input "0" at bounding box center [388, 380] width 44 height 17
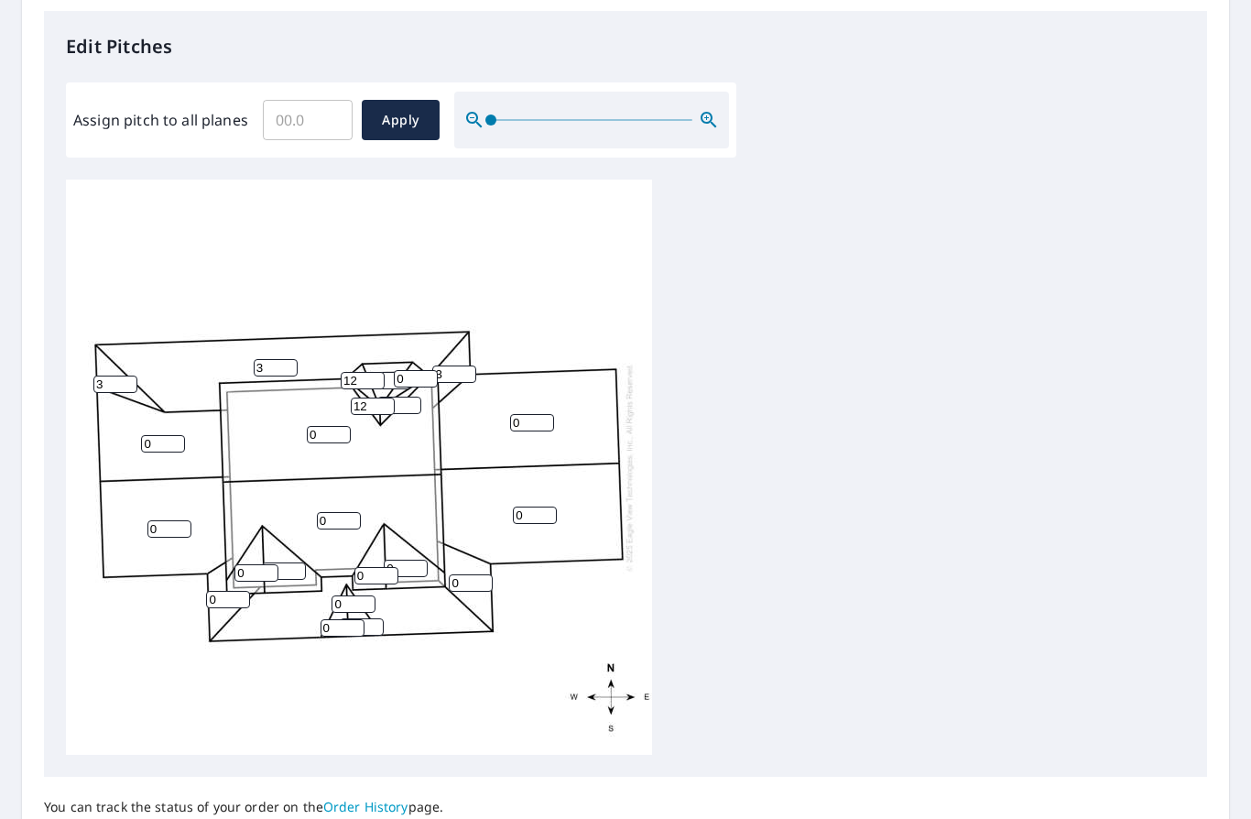
type input "0"
type input "12"
click at [413, 370] on input "0" at bounding box center [416, 378] width 44 height 17
type input "12"
click at [537, 414] on input "0" at bounding box center [532, 422] width 44 height 17
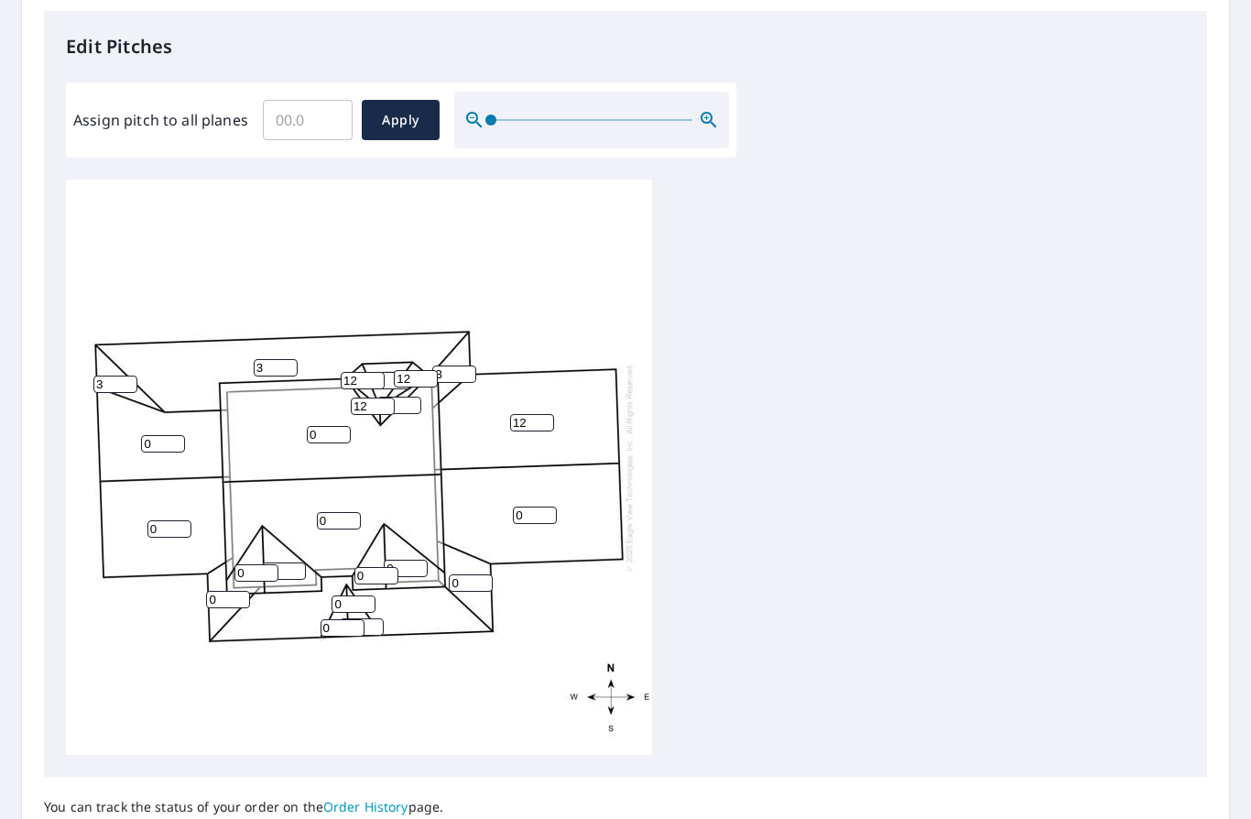
type input "12"
click at [533, 506] on input "0" at bounding box center [535, 514] width 44 height 17
type input "0"
type input "12"
click at [331, 426] on input "0" at bounding box center [329, 434] width 44 height 17
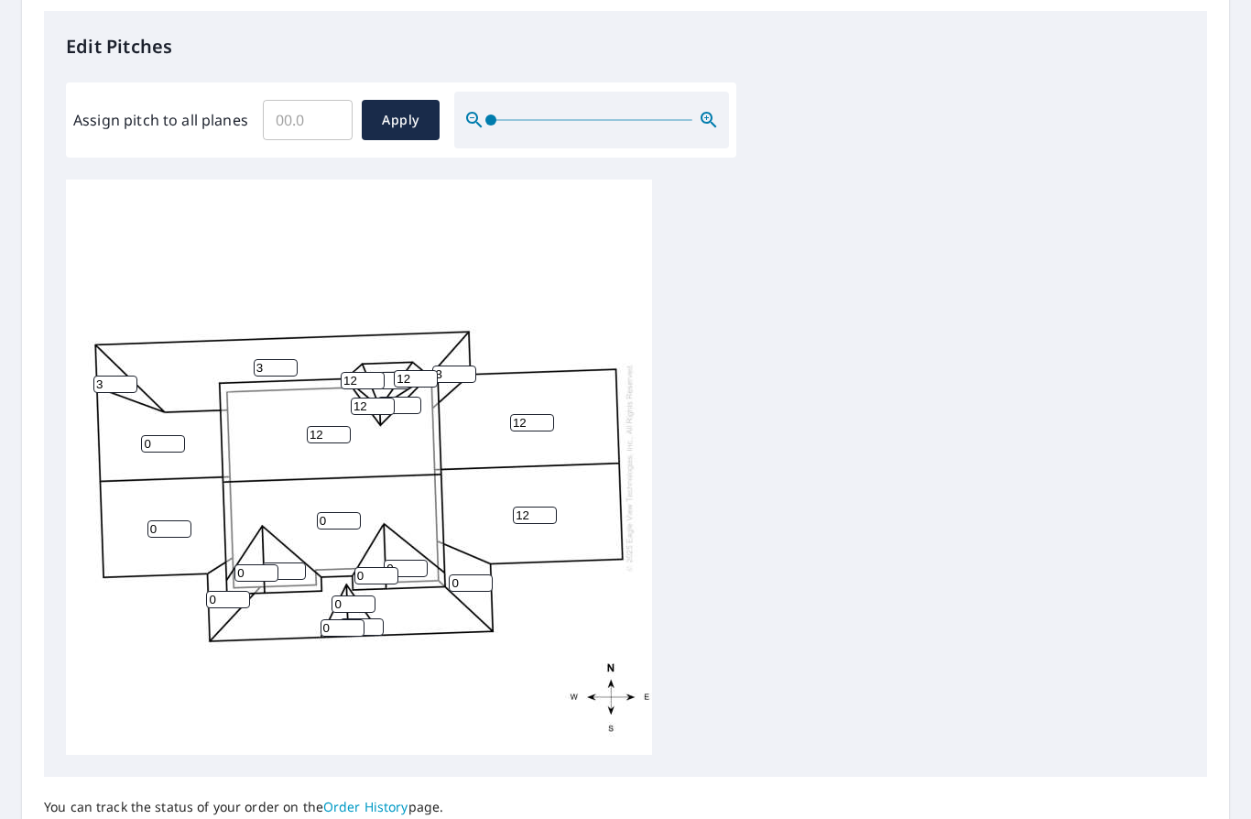
type input "12"
drag, startPoint x: 160, startPoint y: 423, endPoint x: 164, endPoint y: 366, distance: 56.9
click at [160, 435] on input "0" at bounding box center [163, 443] width 44 height 17
type input "12"
click at [168, 520] on input "0" at bounding box center [169, 528] width 44 height 17
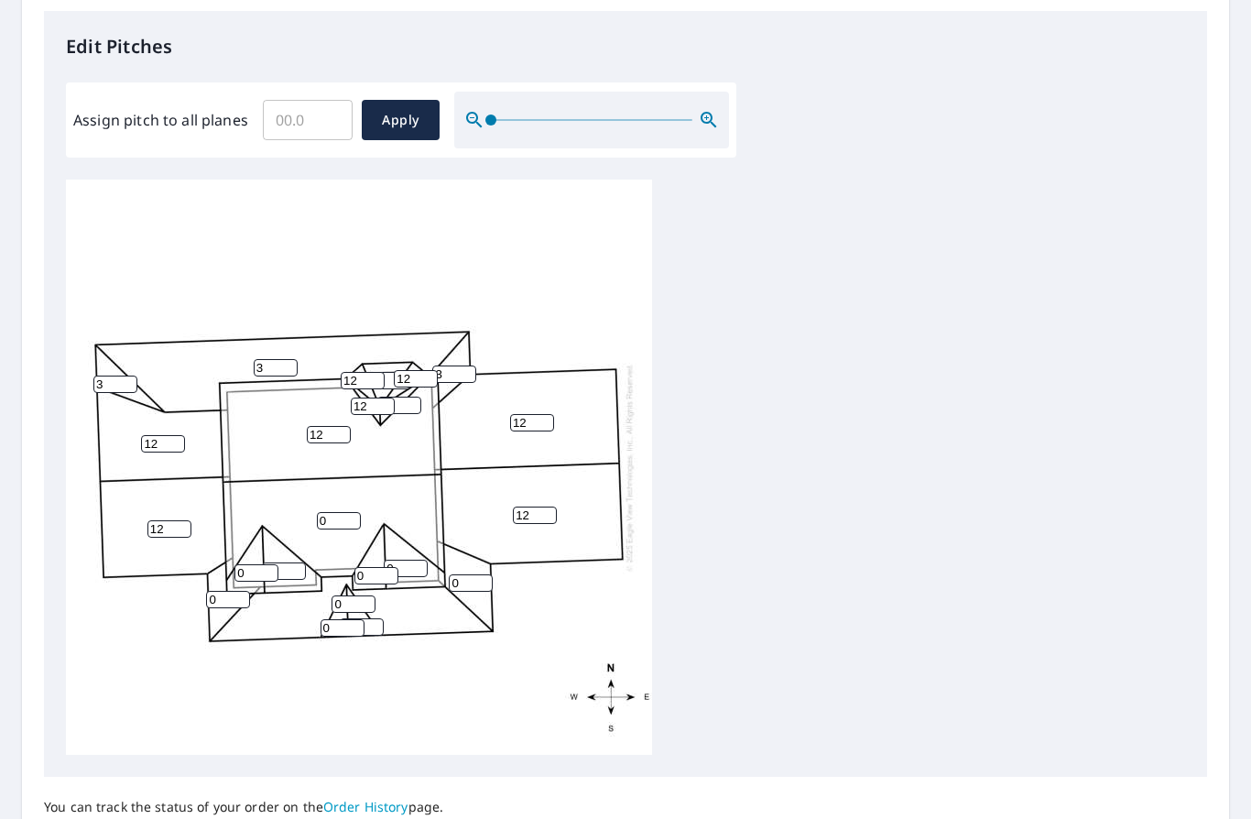
type input "12"
click at [348, 512] on input "0" at bounding box center [339, 520] width 44 height 17
type input "12"
click at [258, 564] on input "0" at bounding box center [256, 572] width 44 height 17
type input "12"
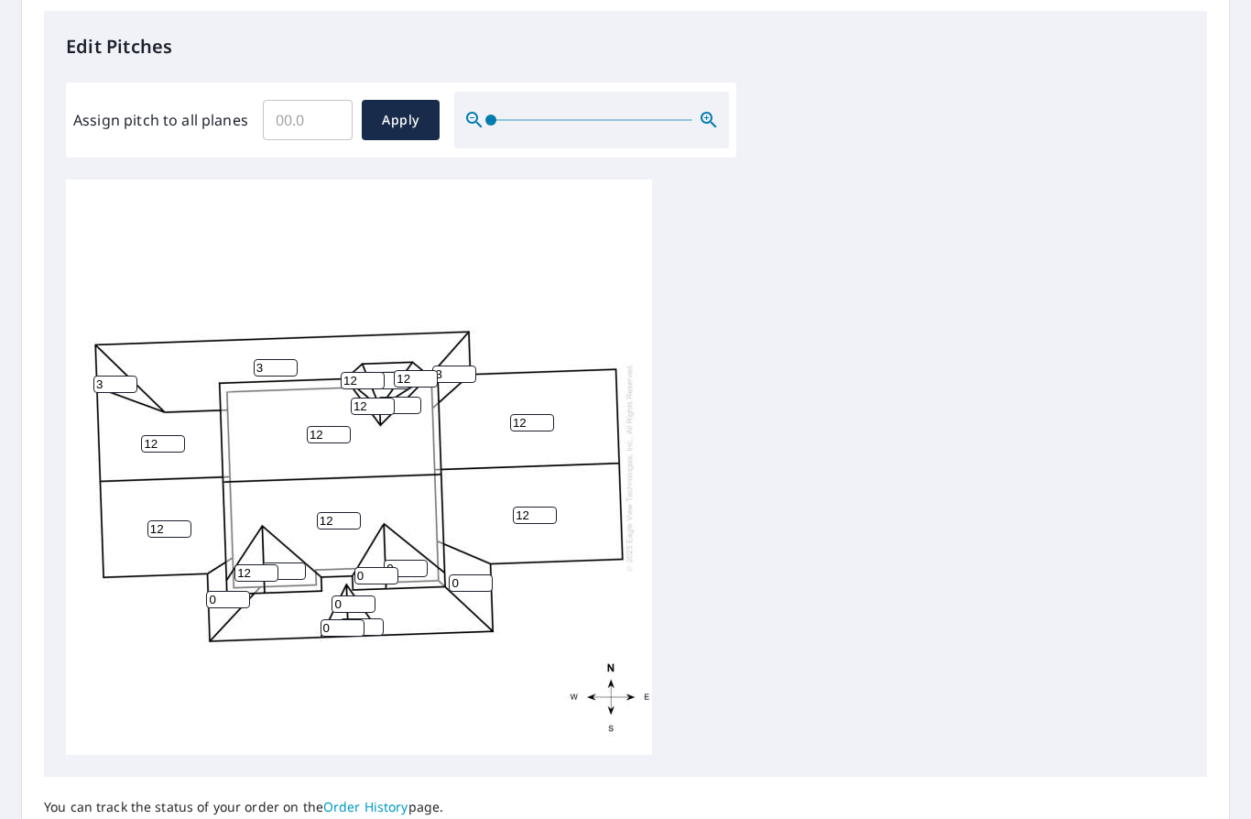
click at [293, 562] on input "0" at bounding box center [284, 570] width 44 height 17
type input "12"
click at [378, 567] on input "0" at bounding box center [376, 575] width 44 height 17
type input "12"
click at [419, 560] on input "0" at bounding box center [406, 568] width 44 height 17
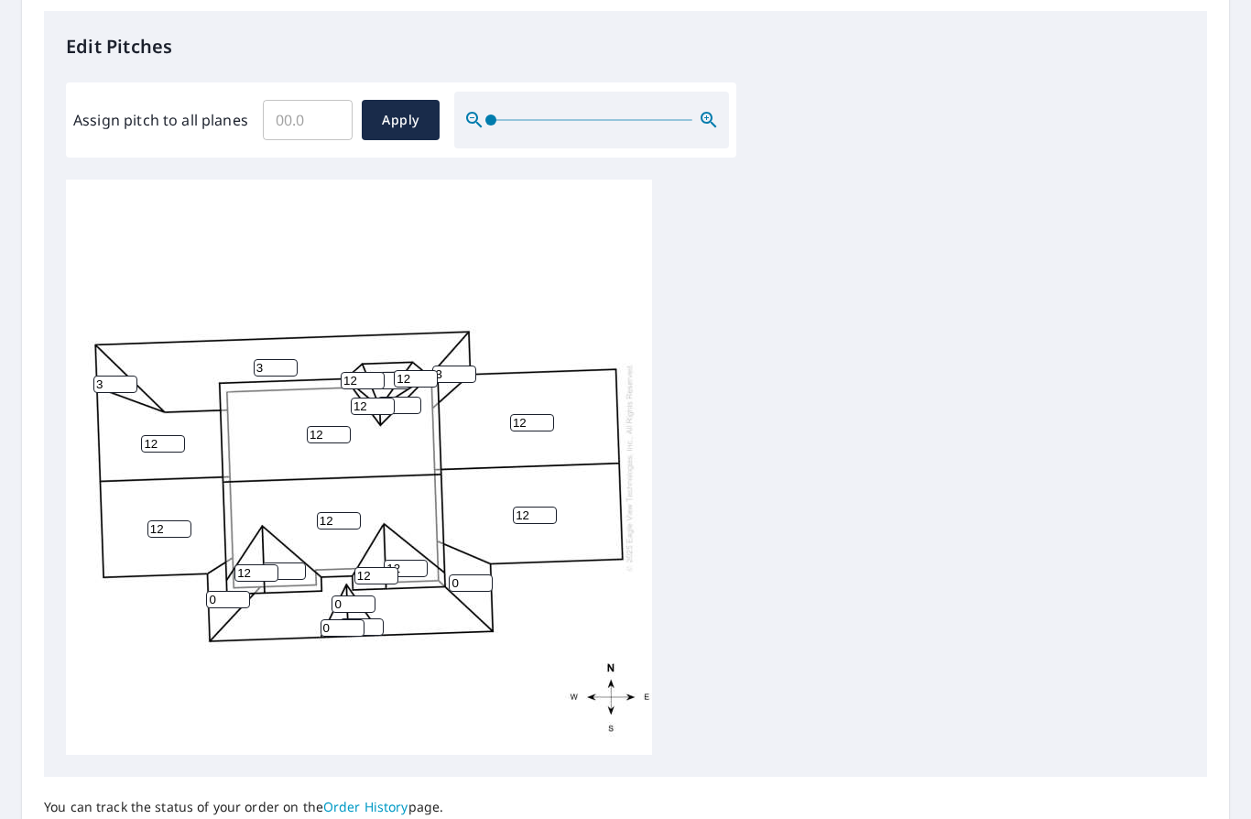
type input "12"
click at [345, 619] on input "0" at bounding box center [343, 627] width 44 height 17
type input "12"
click at [372, 618] on input "0" at bounding box center [362, 626] width 44 height 17
type input "12"
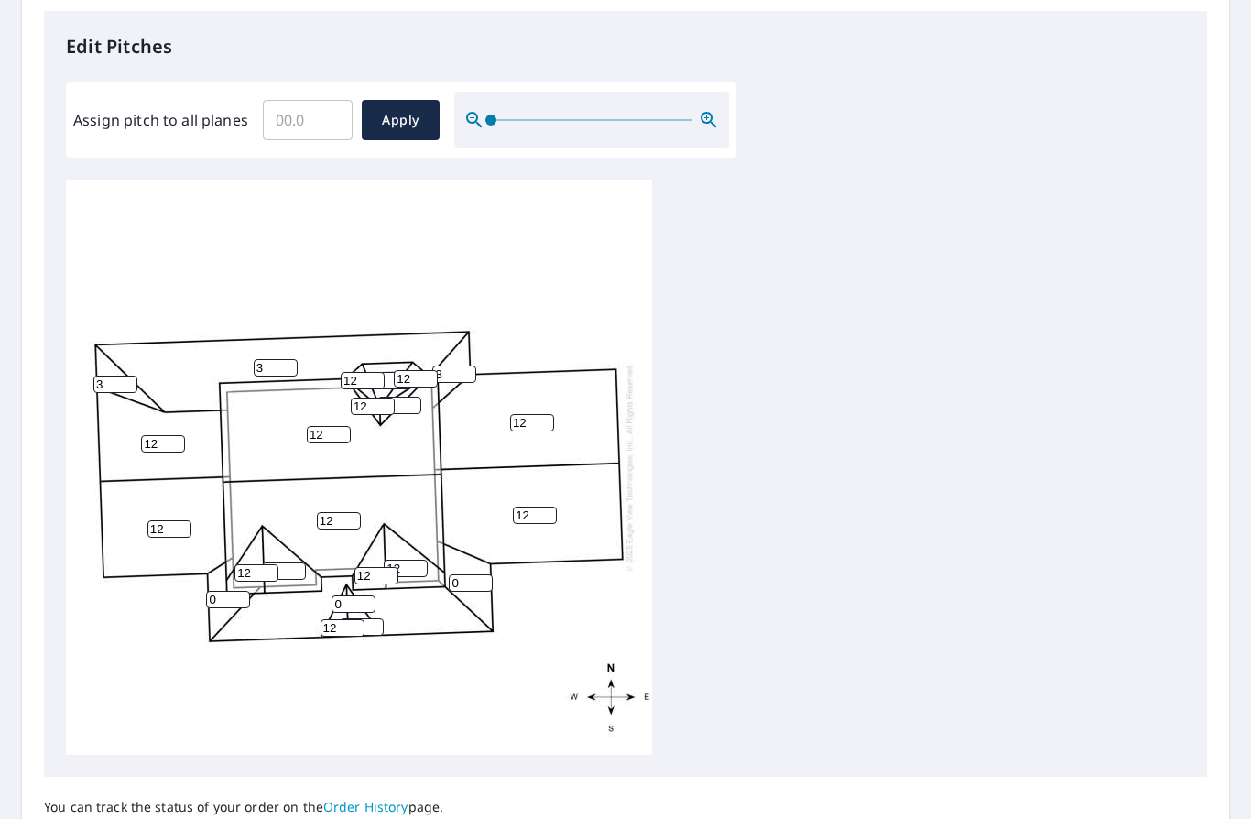
click at [354, 595] on input "0" at bounding box center [354, 603] width 44 height 17
type input "3"
click at [228, 591] on input "0" at bounding box center [228, 599] width 44 height 17
type input "3"
click at [463, 574] on input "0" at bounding box center [471, 582] width 44 height 17
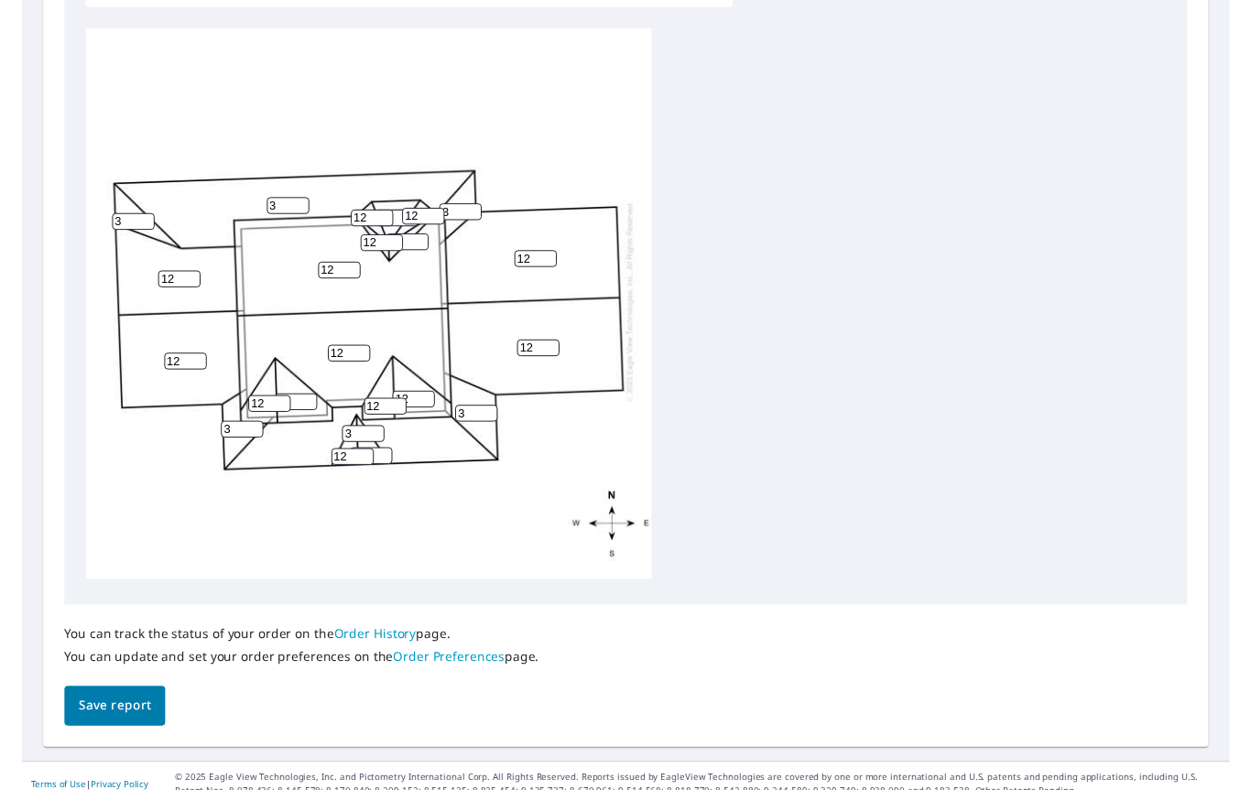
scroll to position [630, 0]
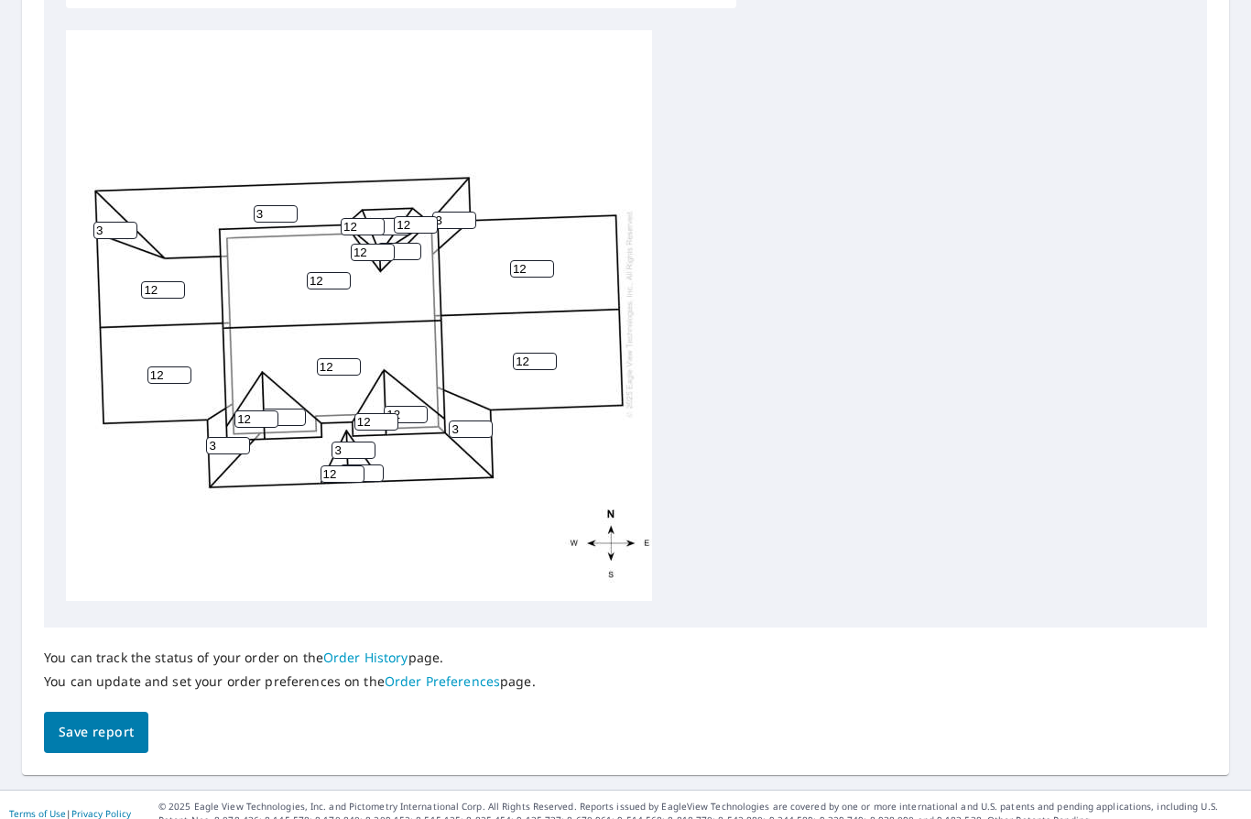
type input "3"
click at [109, 721] on span "Save report" at bounding box center [96, 732] width 75 height 23
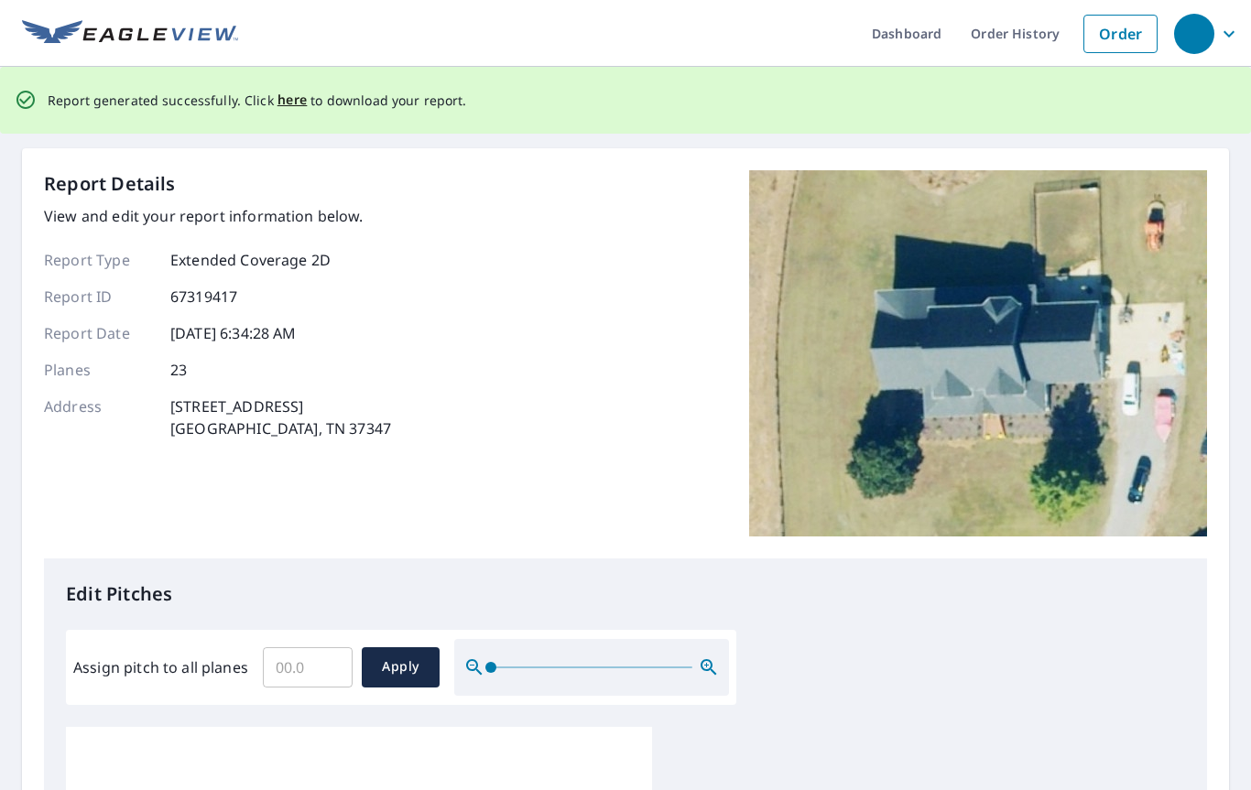
scroll to position [0, 0]
click at [1023, 37] on link "Order History" at bounding box center [1015, 33] width 118 height 67
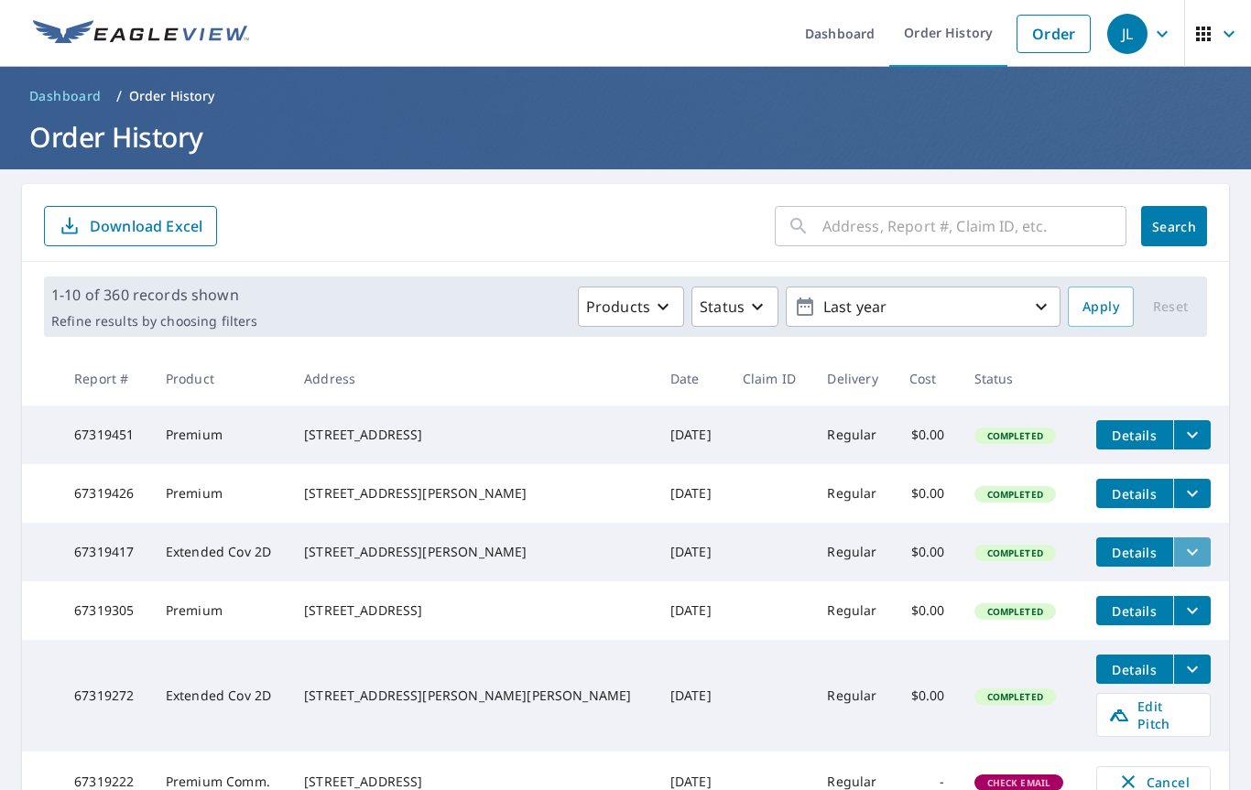
click at [1181, 563] on icon "filesDropdownBtn-67319417" at bounding box center [1192, 552] width 22 height 22
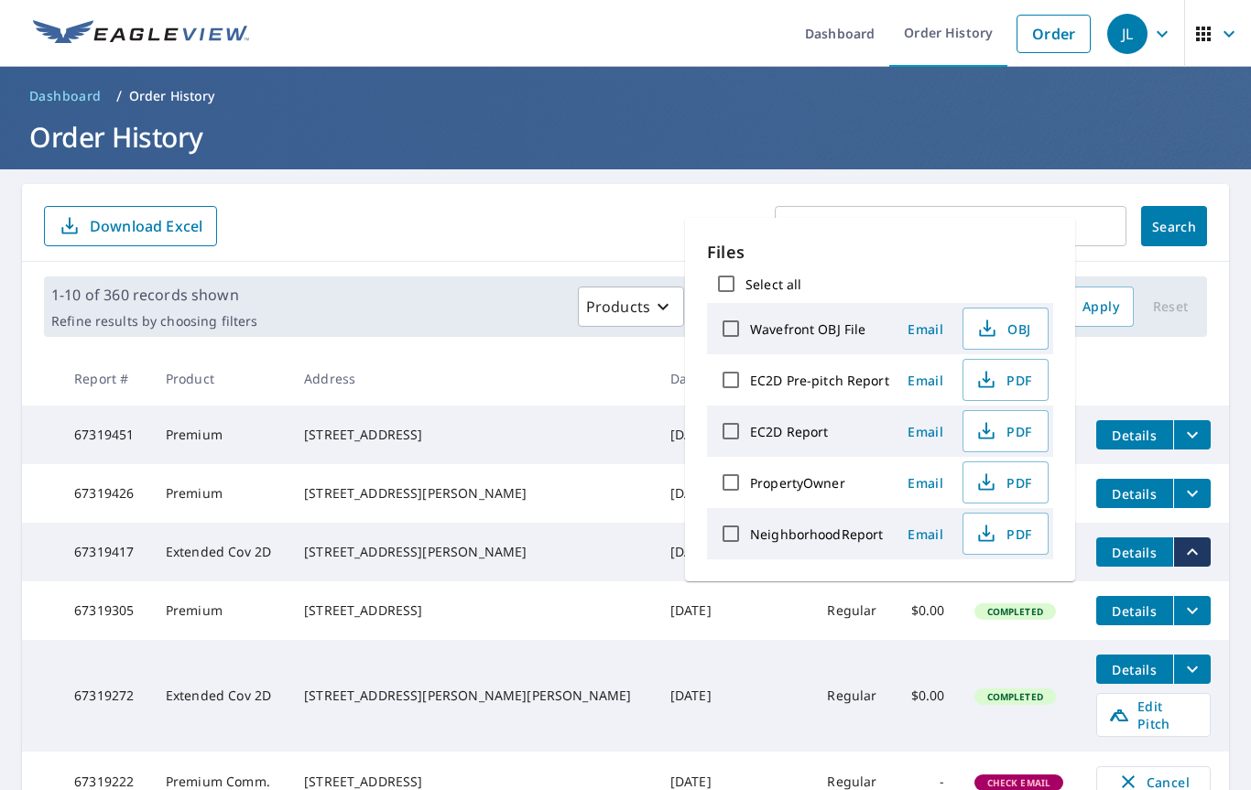
click at [925, 430] on span "Email" at bounding box center [926, 431] width 44 height 17
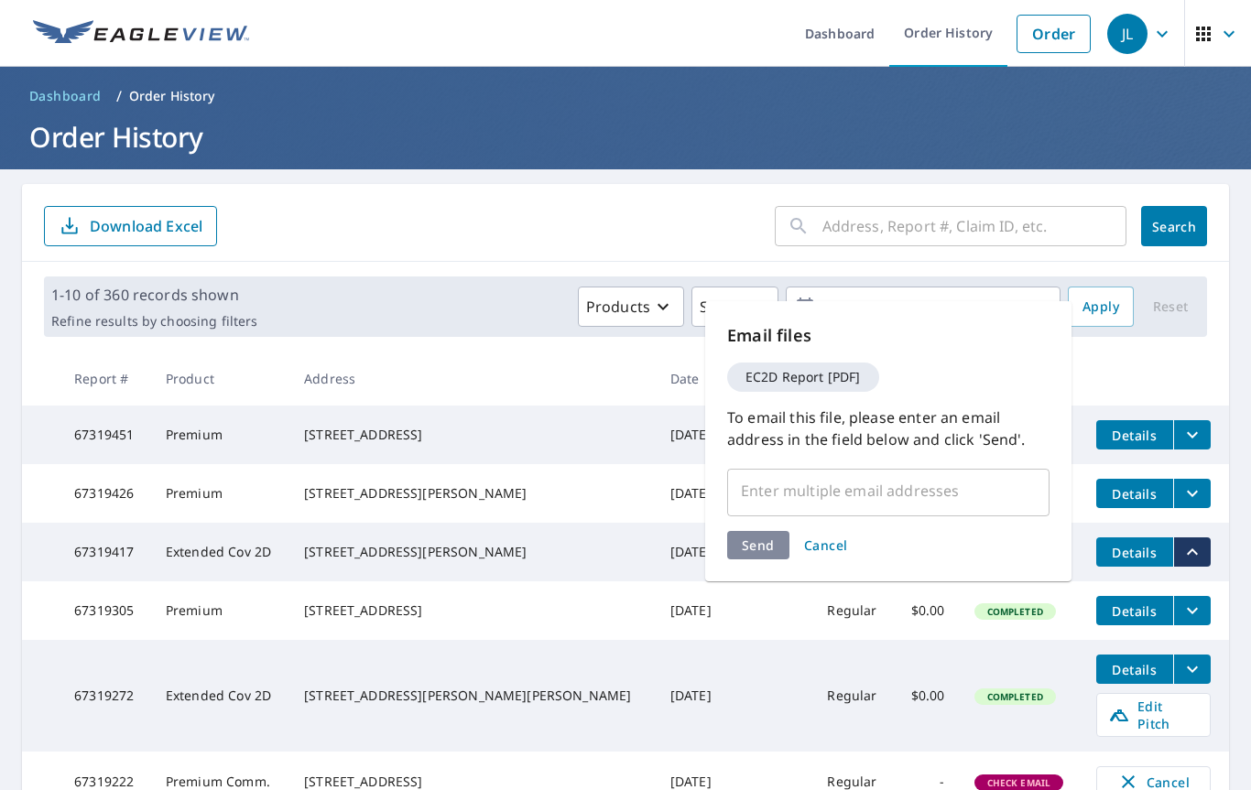
click at [836, 486] on input "text" at bounding box center [874, 490] width 278 height 35
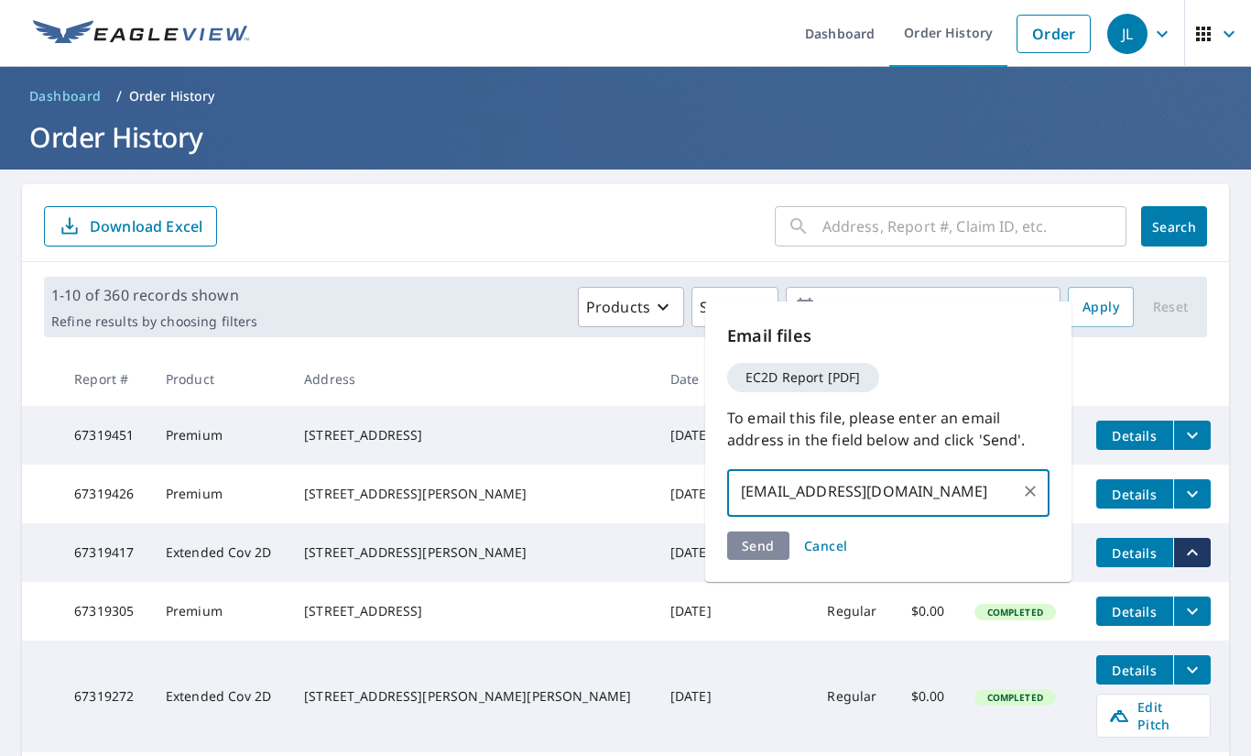
type input "sperry@langleyroofs.com"
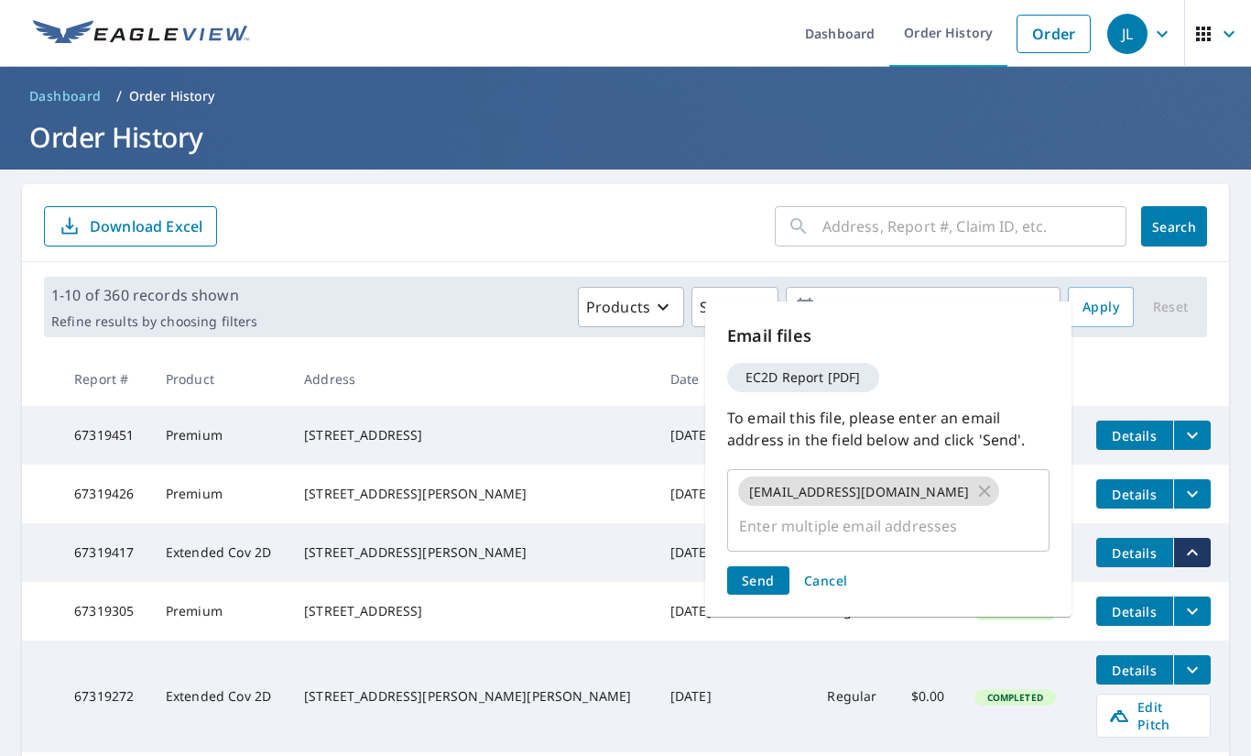
click at [768, 566] on div "Send Cancel" at bounding box center [888, 580] width 322 height 28
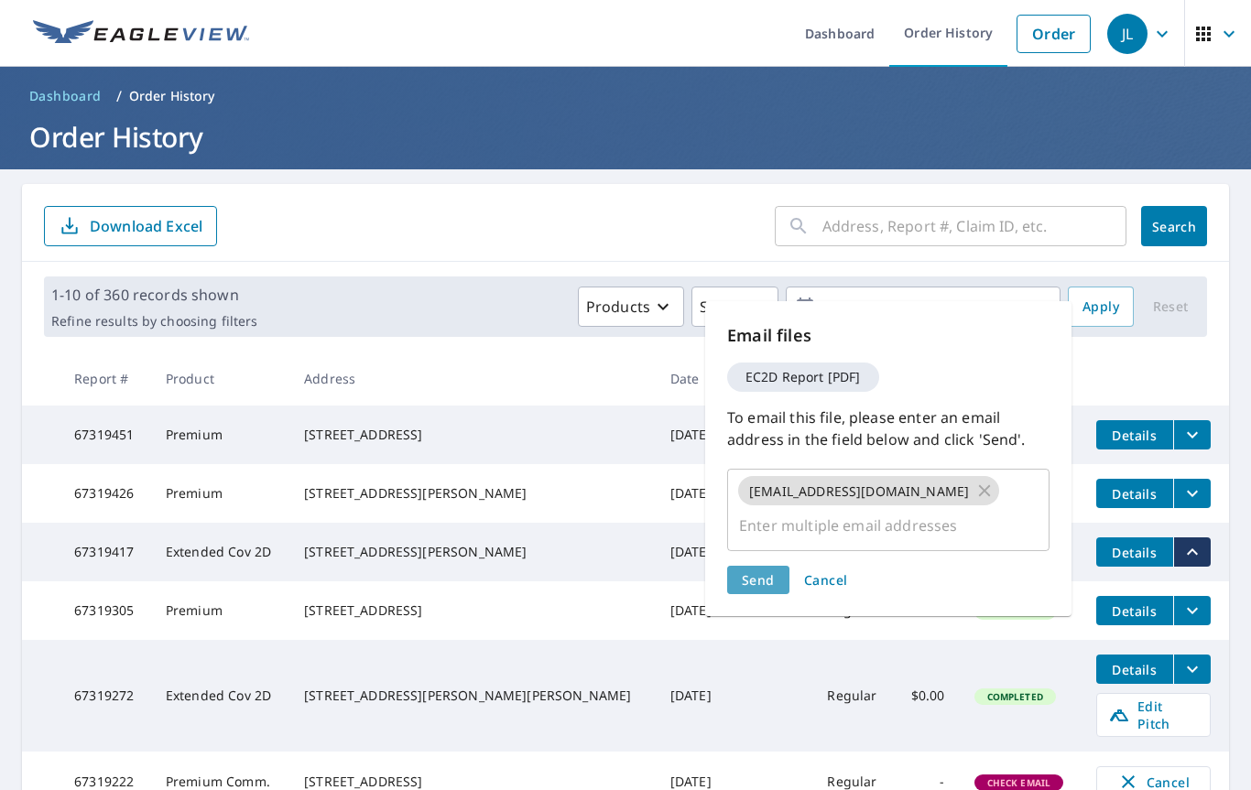
click at [771, 571] on span "Send" at bounding box center [758, 579] width 33 height 17
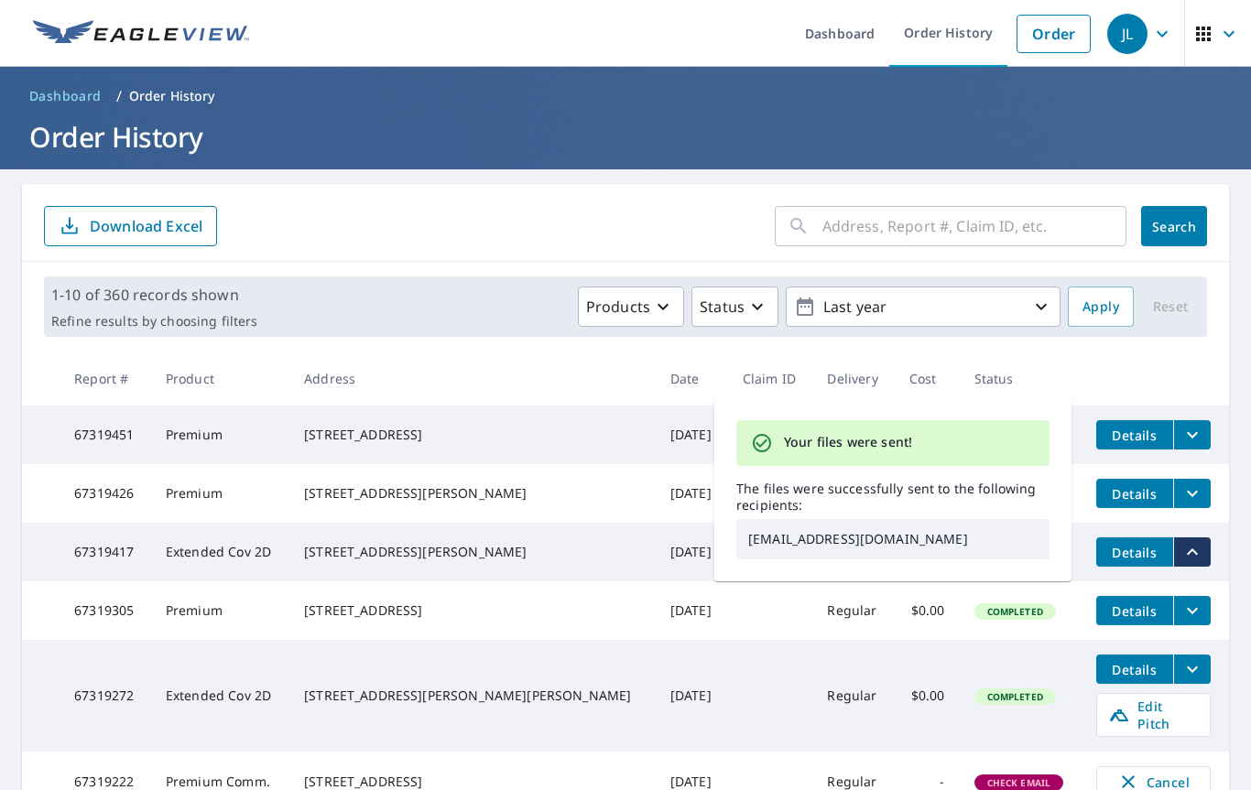
click at [517, 238] on form "​ Search Download Excel" at bounding box center [625, 226] width 1163 height 40
